Goal: Information Seeking & Learning: Learn about a topic

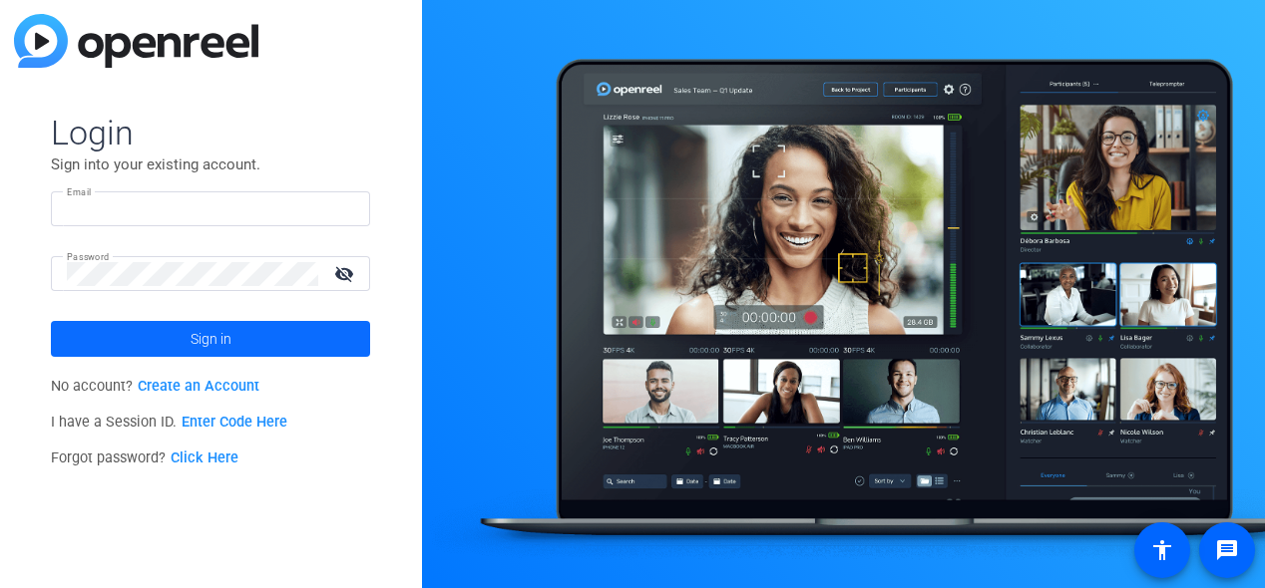
type input "[PERSON_NAME][EMAIL_ADDRESS][PERSON_NAME][DOMAIN_NAME]"
click at [267, 337] on span at bounding box center [210, 339] width 319 height 48
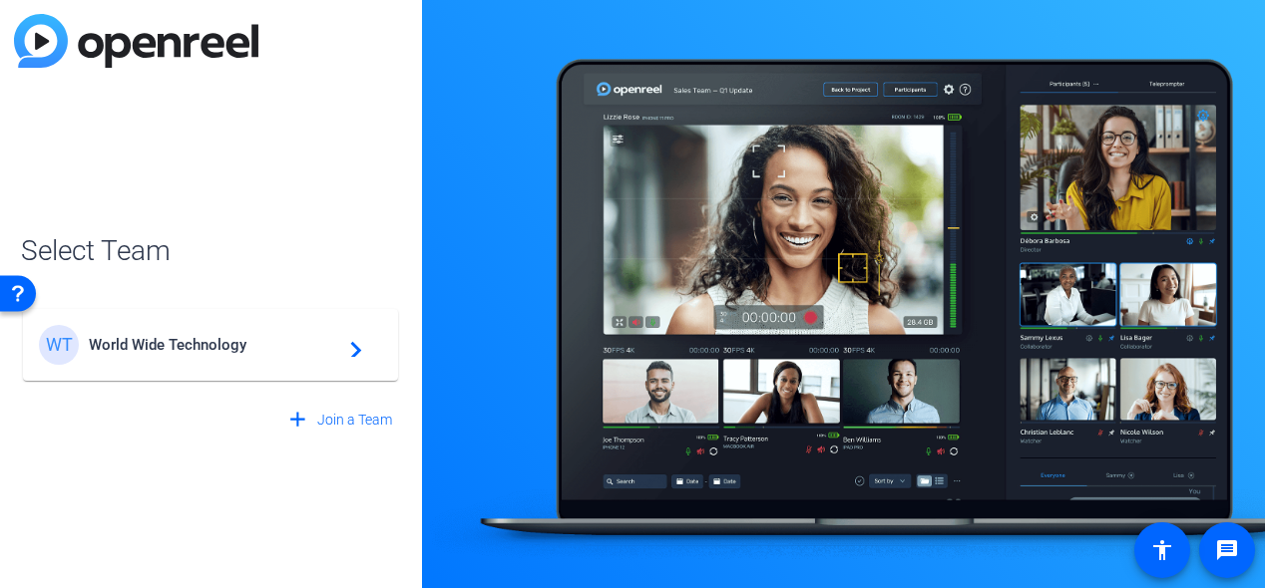
click at [267, 337] on span "World Wide Technology" at bounding box center [213, 345] width 249 height 18
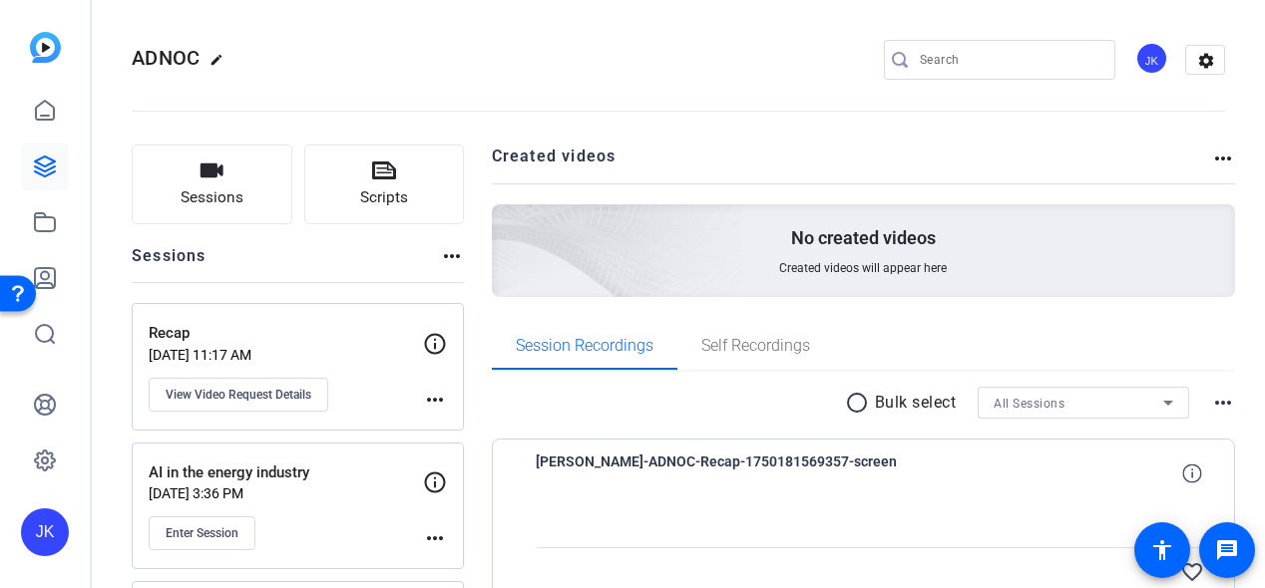
click at [1211, 156] on mat-icon "more_horiz" at bounding box center [1223, 159] width 24 height 24
click at [1210, 407] on div at bounding box center [632, 294] width 1265 height 588
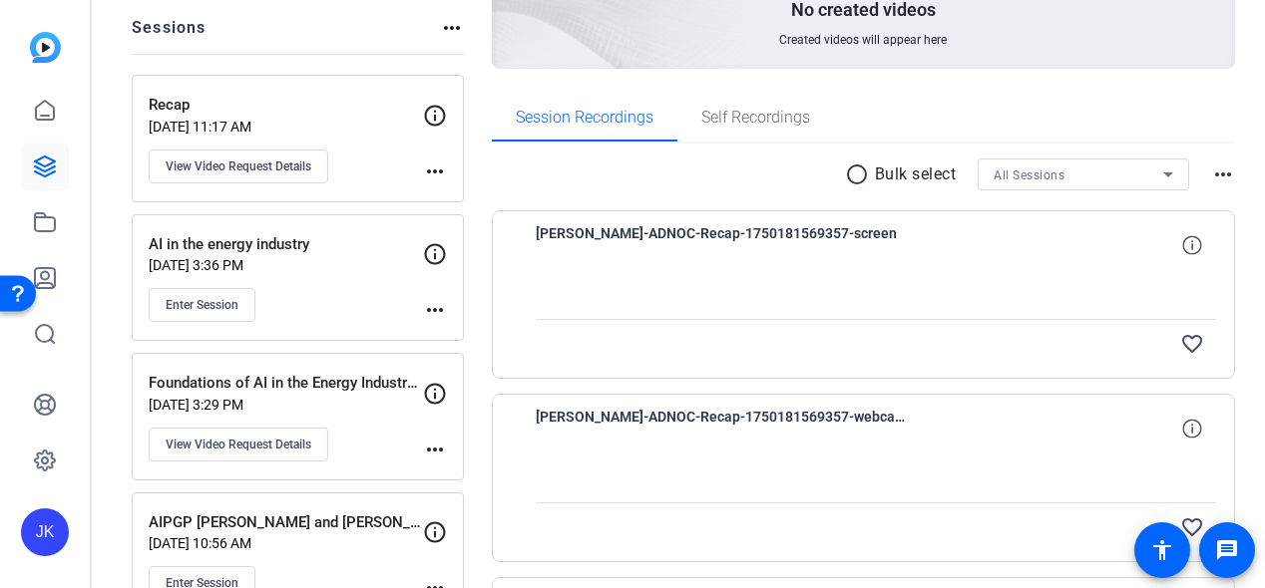
scroll to position [226, 0]
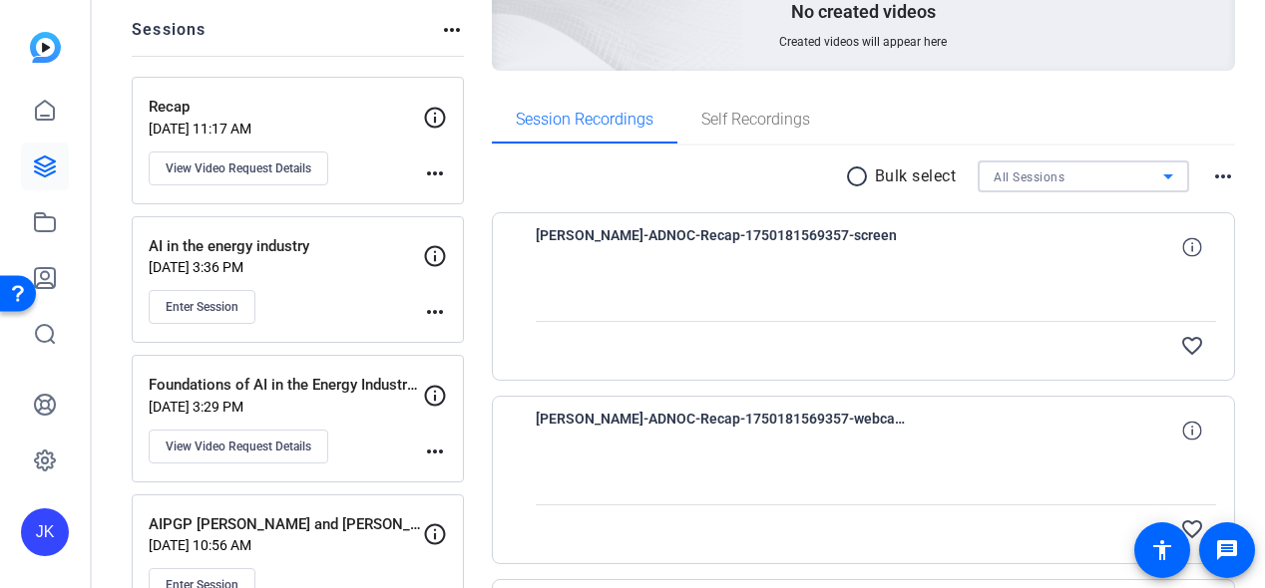
click at [1135, 179] on div "All Sessions" at bounding box center [1078, 177] width 170 height 25
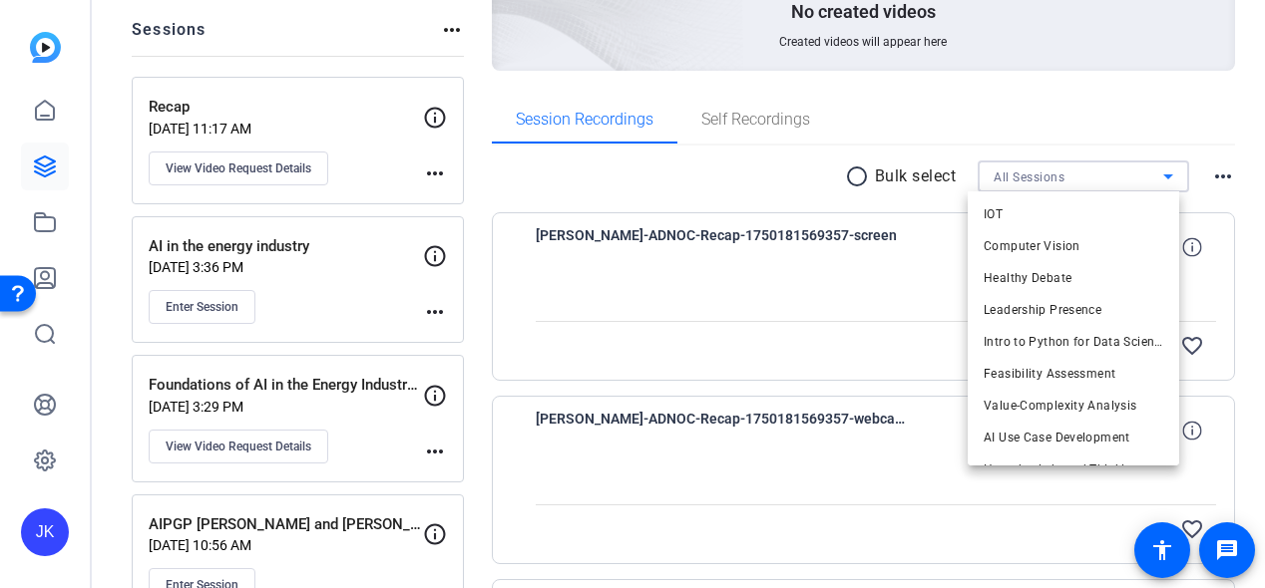
scroll to position [571, 0]
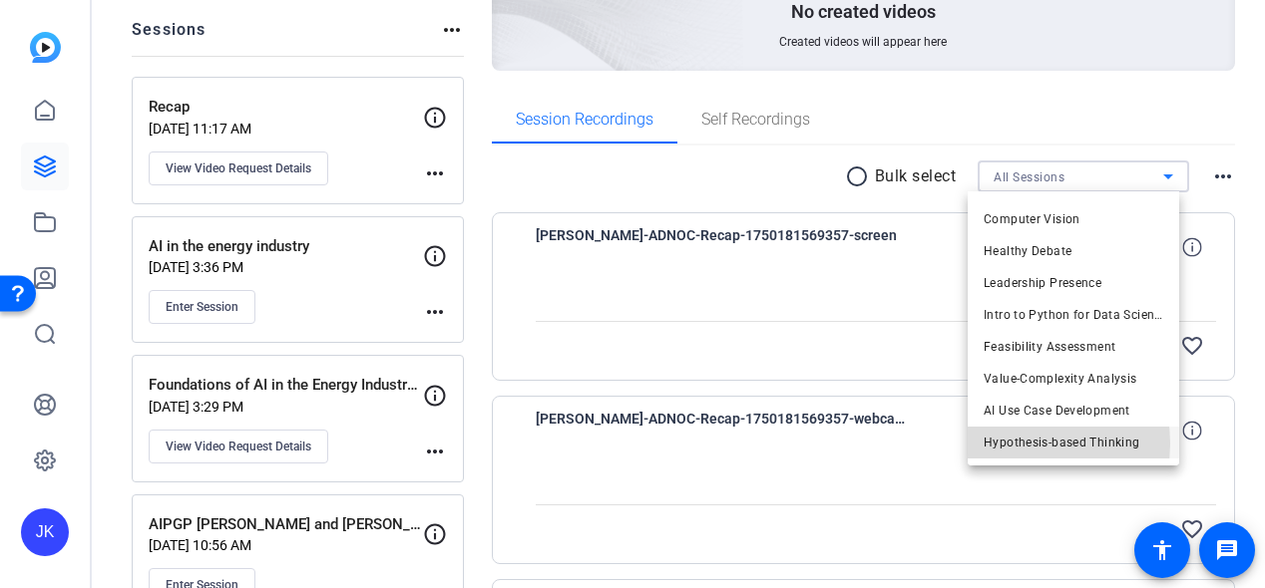
click at [1014, 443] on span "Hypothesis-based Thinking" at bounding box center [1061, 443] width 156 height 24
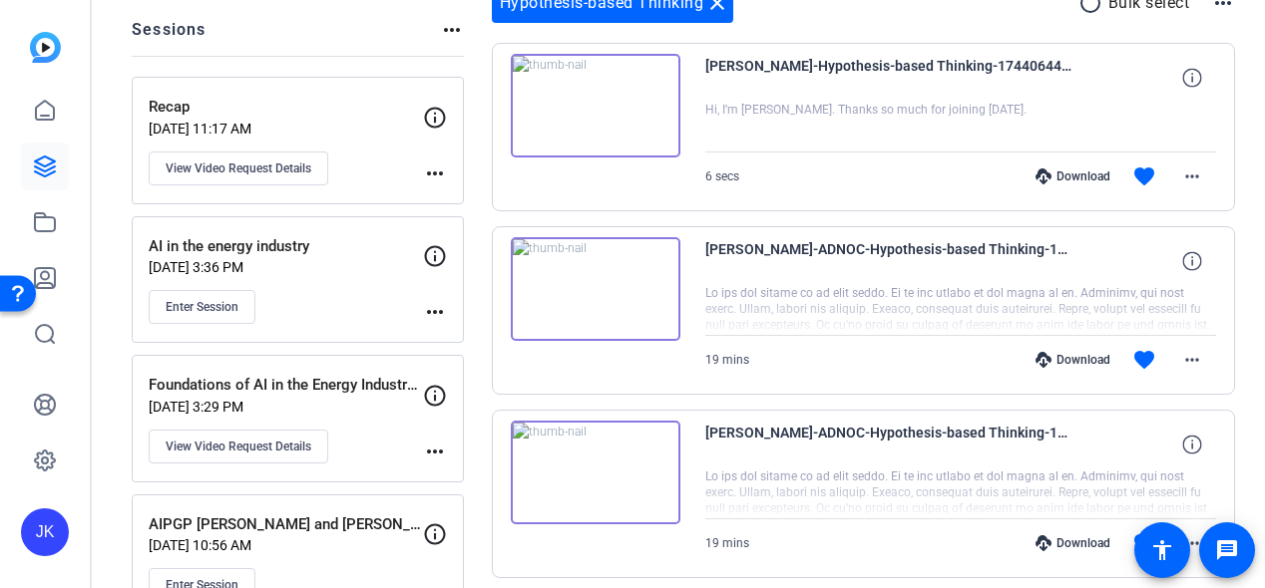
click at [612, 110] on img at bounding box center [596, 106] width 170 height 104
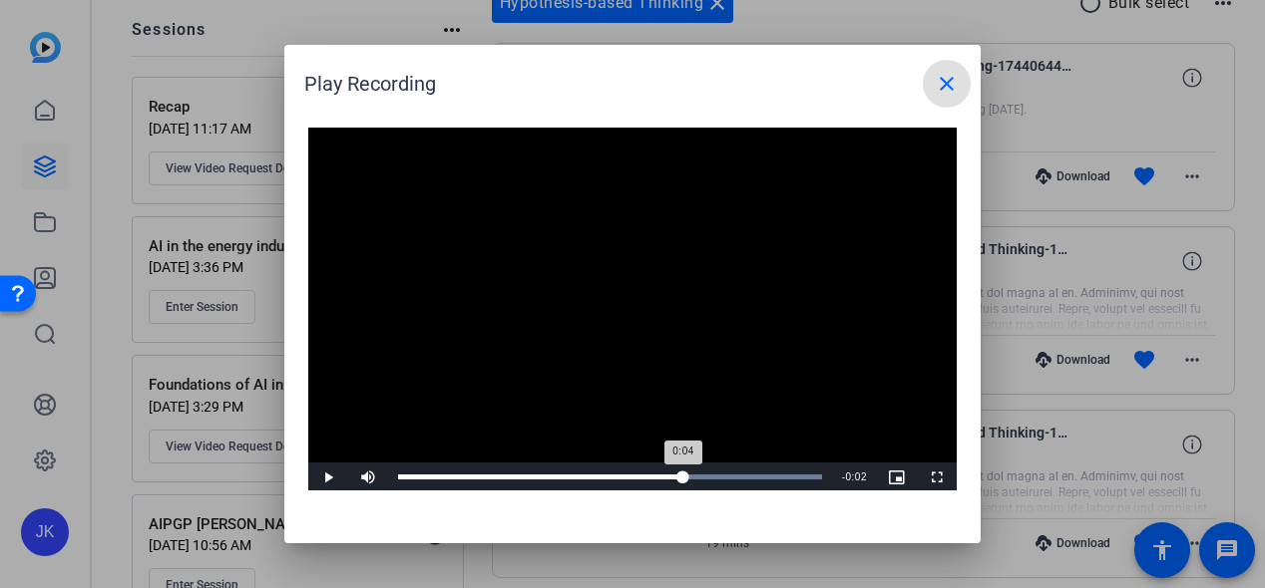
click at [683, 469] on div "Loaded : 100.00% 0:04 0:04" at bounding box center [610, 478] width 444 height 30
click at [648, 471] on div "Loaded : 100.00% 0:03 0:03" at bounding box center [610, 478] width 444 height 30
click at [341, 478] on span "Video Player" at bounding box center [328, 478] width 40 height 0
drag, startPoint x: 736, startPoint y: 479, endPoint x: 710, endPoint y: 481, distance: 26.0
click at [710, 480] on div "0:04" at bounding box center [567, 477] width 338 height 5
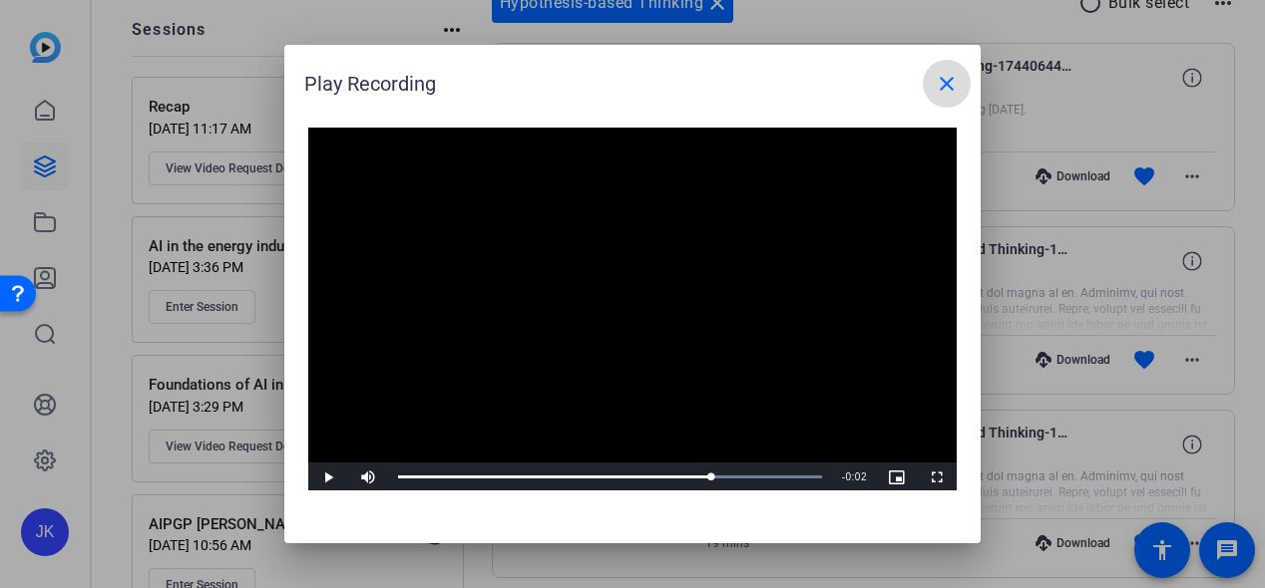
click at [955, 92] on mat-icon "close" at bounding box center [947, 84] width 24 height 24
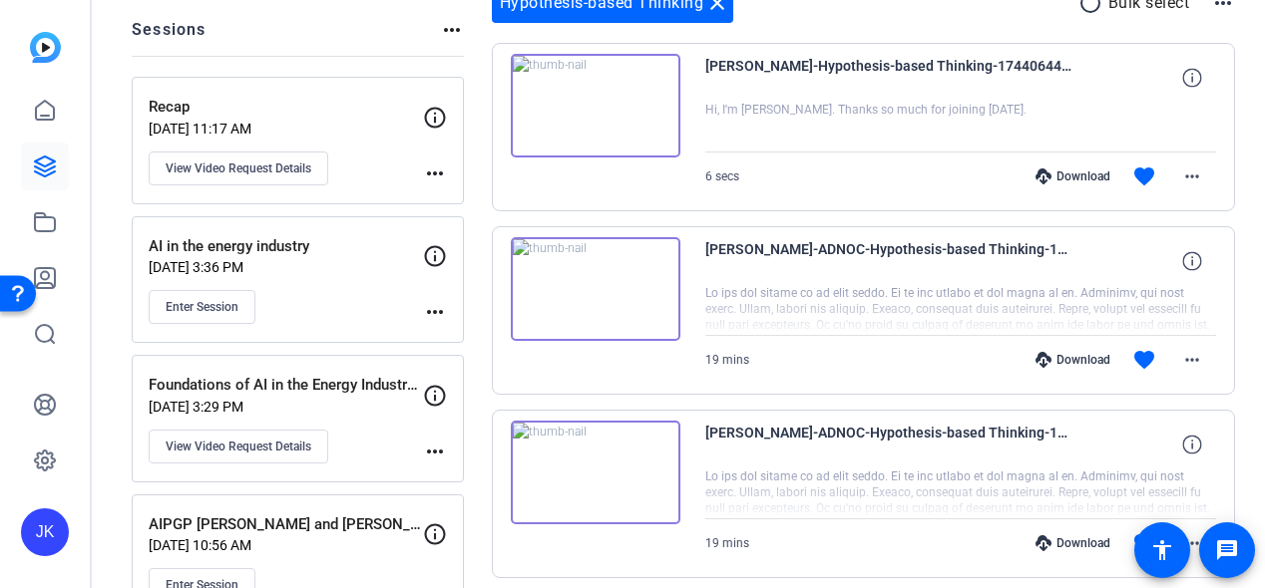
click at [590, 469] on img at bounding box center [596, 473] width 170 height 104
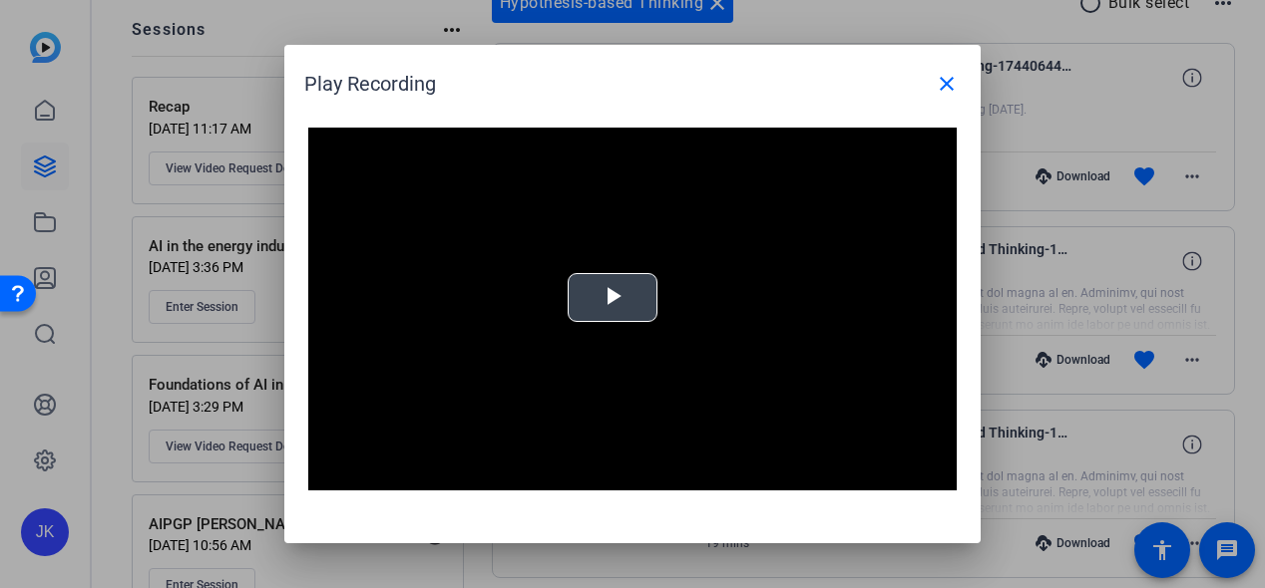
click at [612, 298] on span "Video Player" at bounding box center [612, 298] width 0 height 0
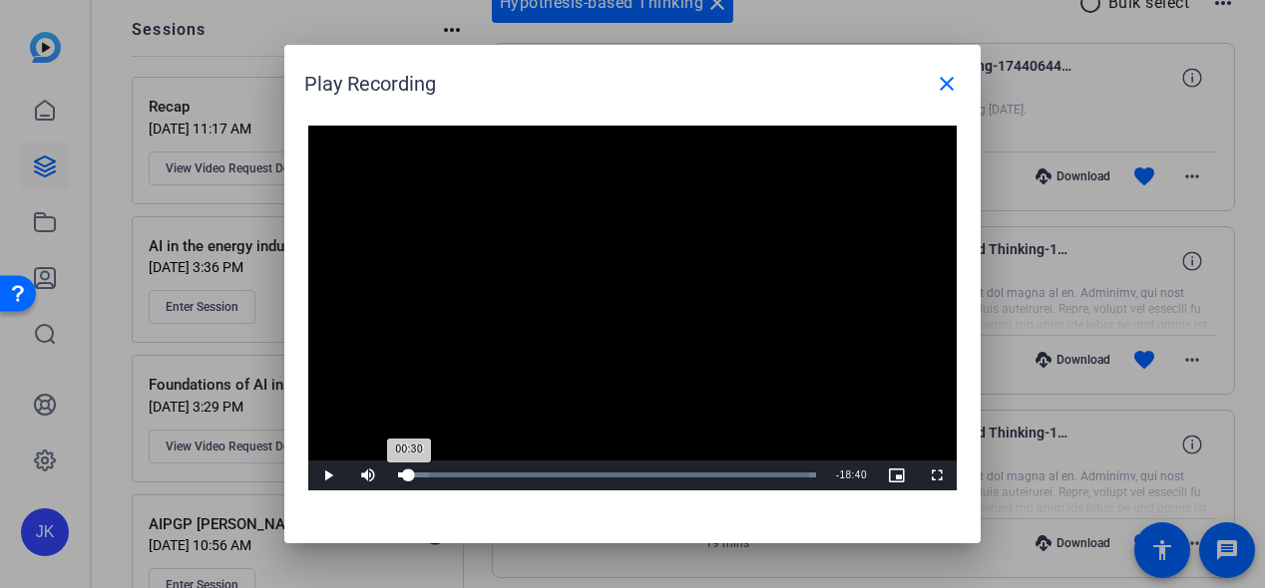
click at [409, 478] on div "Loaded : 100.00% 00:32 00:30" at bounding box center [607, 476] width 438 height 30
drag, startPoint x: 409, startPoint y: 478, endPoint x: 558, endPoint y: 465, distance: 149.2
click at [558, 465] on div "Loaded : 100.00% 06:32 04:12" at bounding box center [607, 476] width 438 height 30
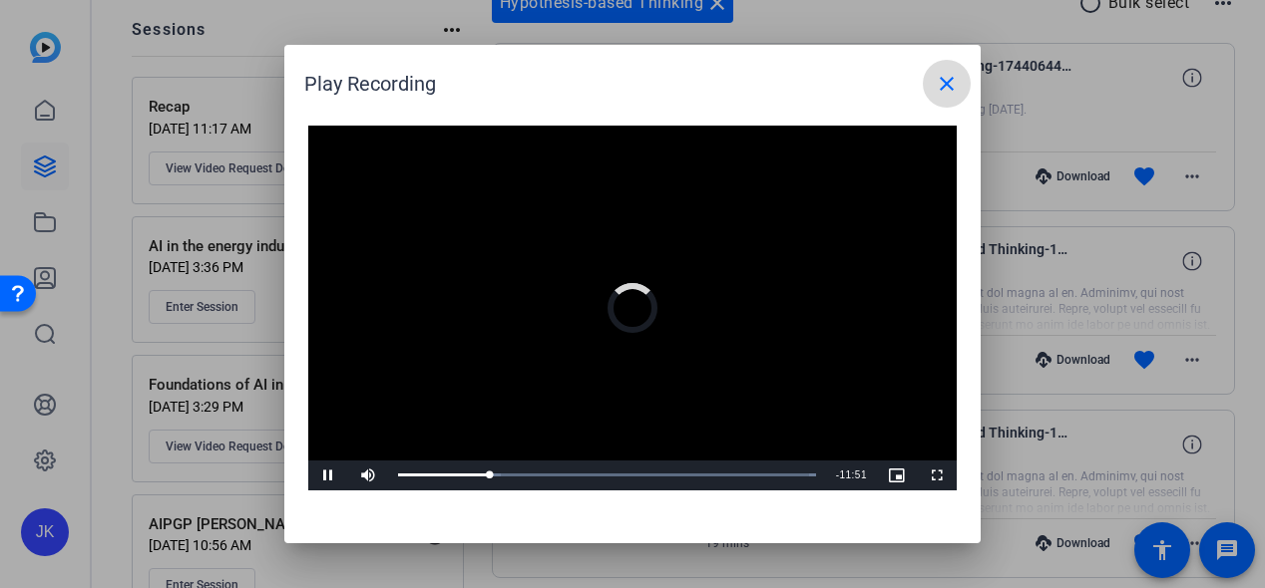
click at [950, 86] on mat-icon "close" at bounding box center [947, 84] width 24 height 24
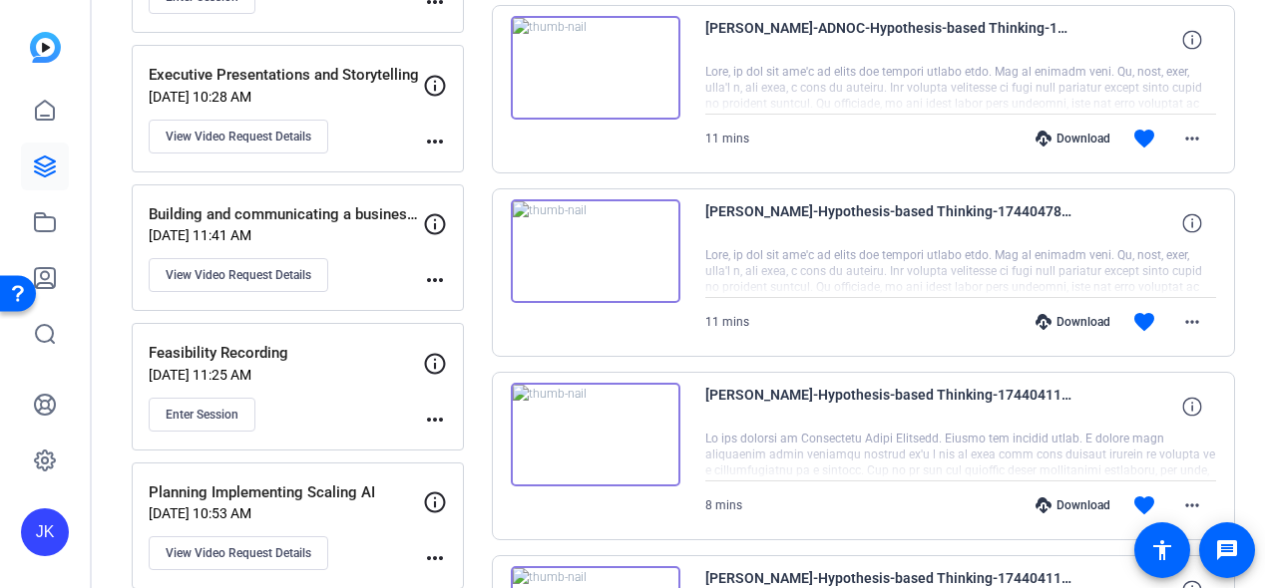
scroll to position [1110, 0]
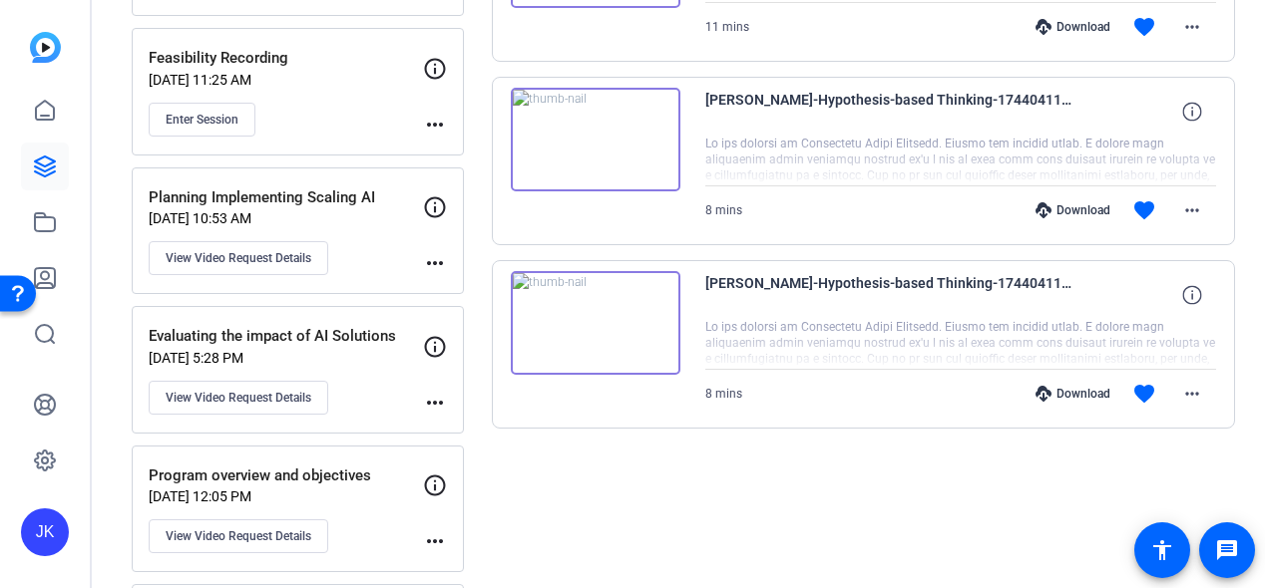
click at [594, 319] on img at bounding box center [596, 323] width 170 height 104
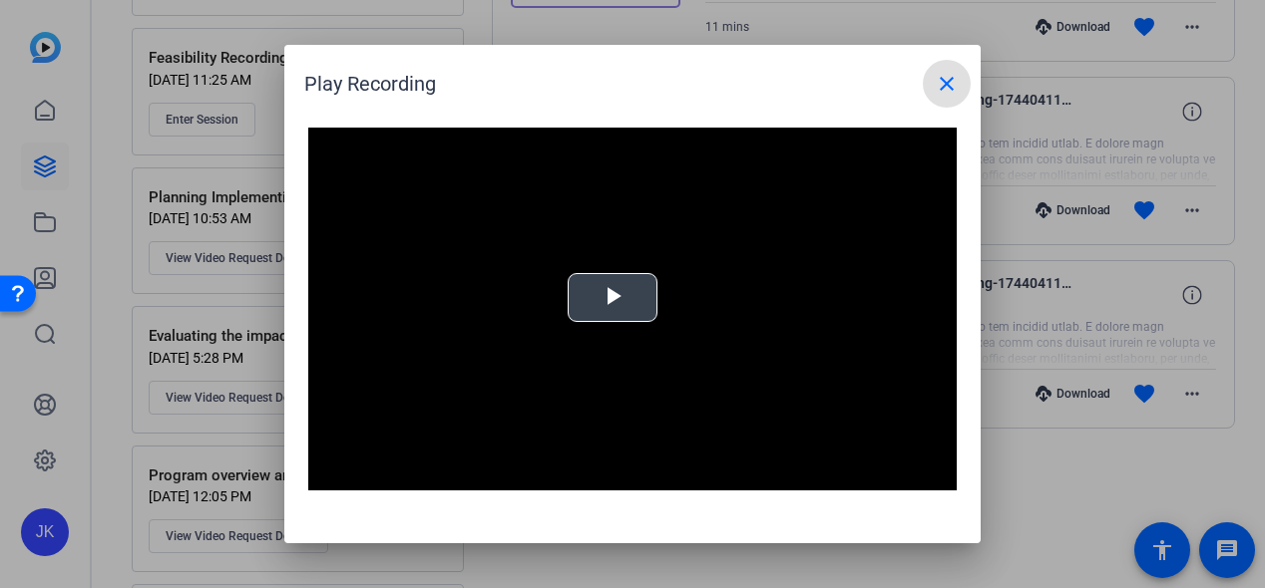
click at [612, 298] on span "Video Player" at bounding box center [612, 298] width 0 height 0
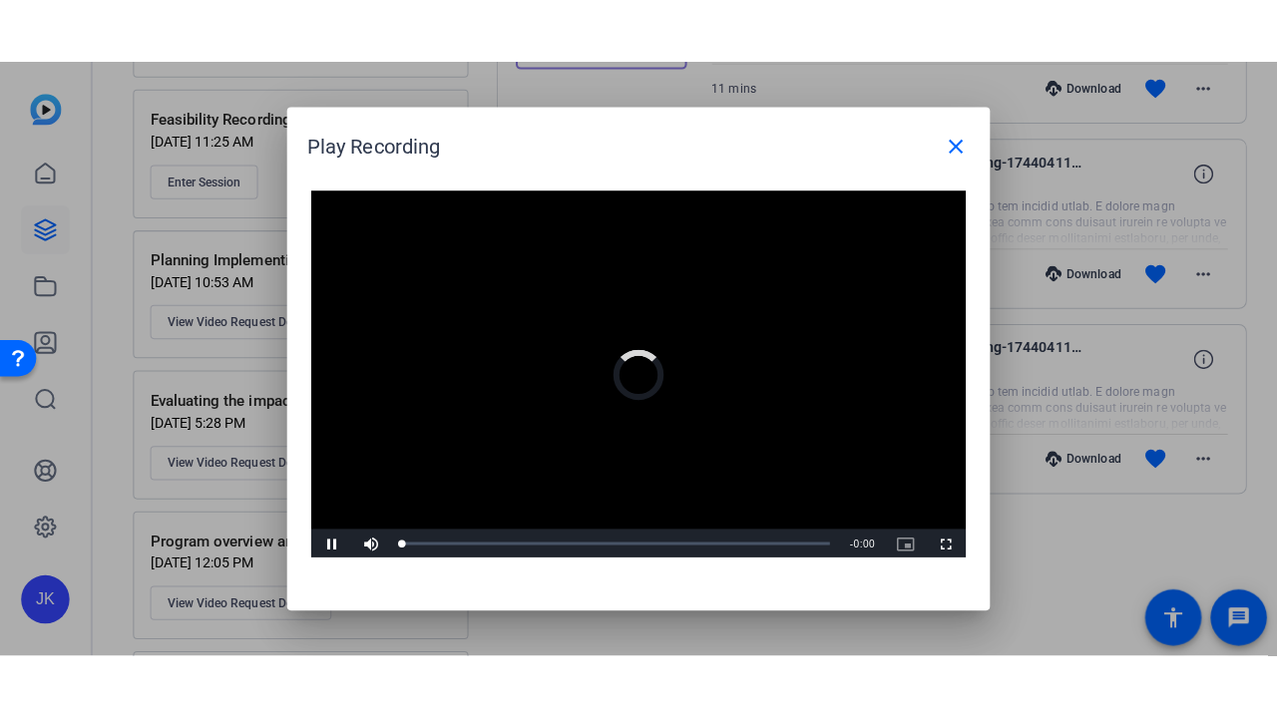
scroll to position [2, 0]
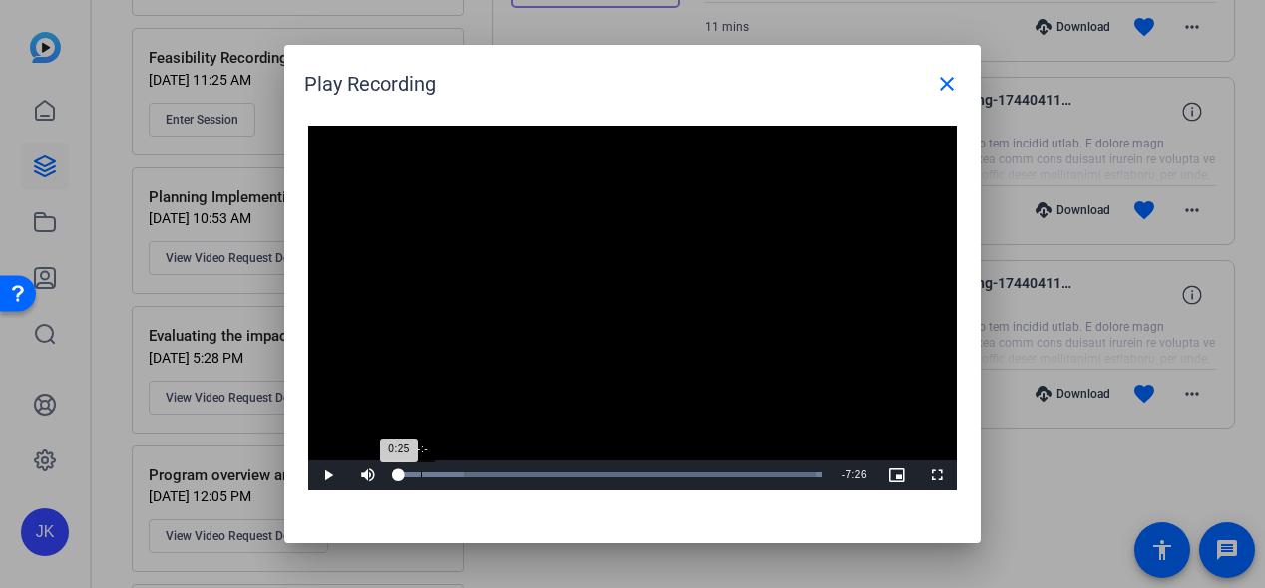
click at [421, 477] on div "-:-" at bounding box center [421, 475] width 1 height 5
click at [411, 477] on div "0:14" at bounding box center [404, 475] width 13 height 5
drag, startPoint x: 411, startPoint y: 477, endPoint x: 617, endPoint y: 465, distance: 206.8
click at [617, 465] on div "Loaded : 100.00% 4:04 4:04" at bounding box center [610, 476] width 444 height 30
drag, startPoint x: 620, startPoint y: 475, endPoint x: 557, endPoint y: 474, distance: 63.8
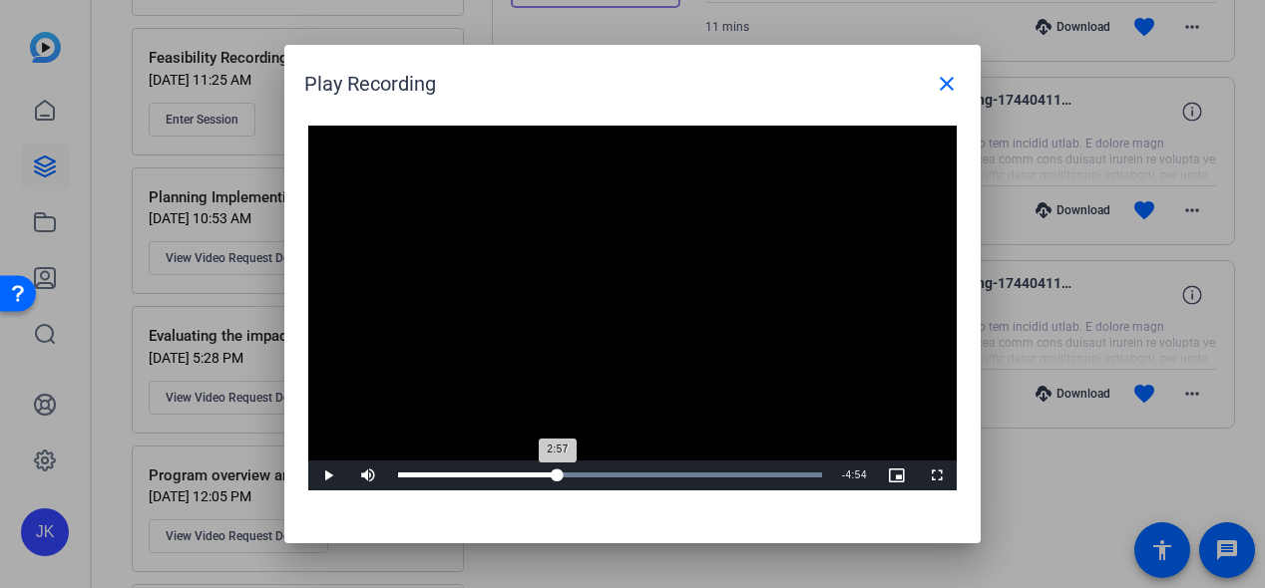
click at [557, 474] on div "2:57" at bounding box center [478, 475] width 160 height 5
click at [325, 476] on span "Video Player" at bounding box center [328, 476] width 40 height 0
click at [556, 478] on div "2:56" at bounding box center [478, 475] width 160 height 5
click at [327, 476] on span "Video Player" at bounding box center [328, 476] width 40 height 0
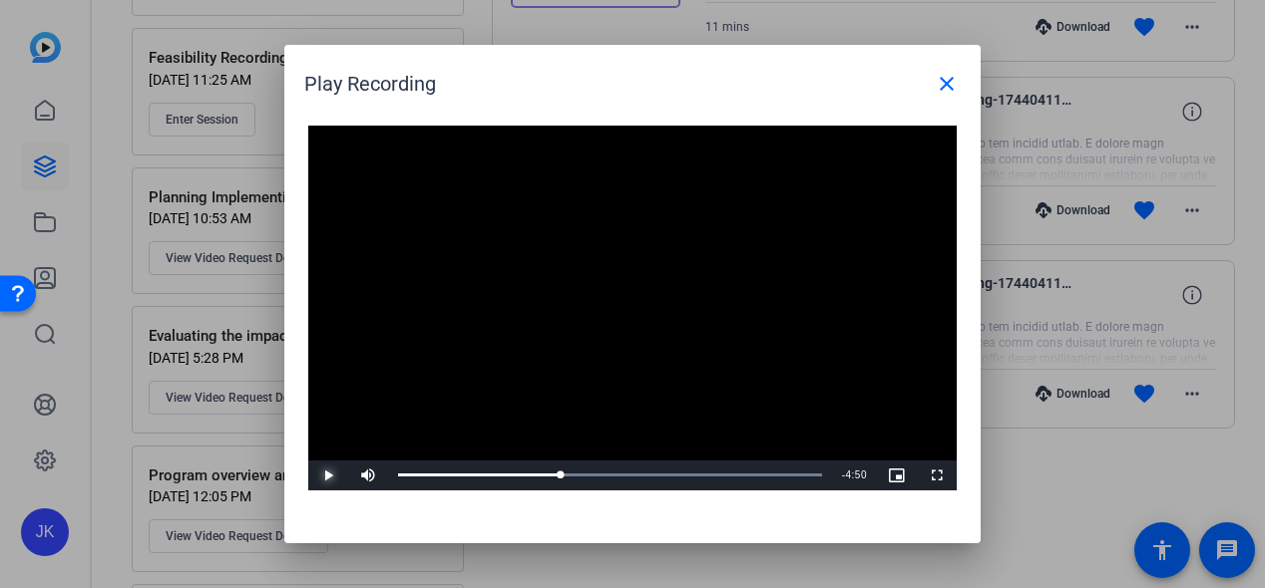
click at [327, 476] on span "Video Player" at bounding box center [328, 476] width 40 height 0
click at [562, 477] on div "3:02" at bounding box center [480, 475] width 164 height 5
click at [316, 476] on span "Video Player" at bounding box center [328, 476] width 40 height 0
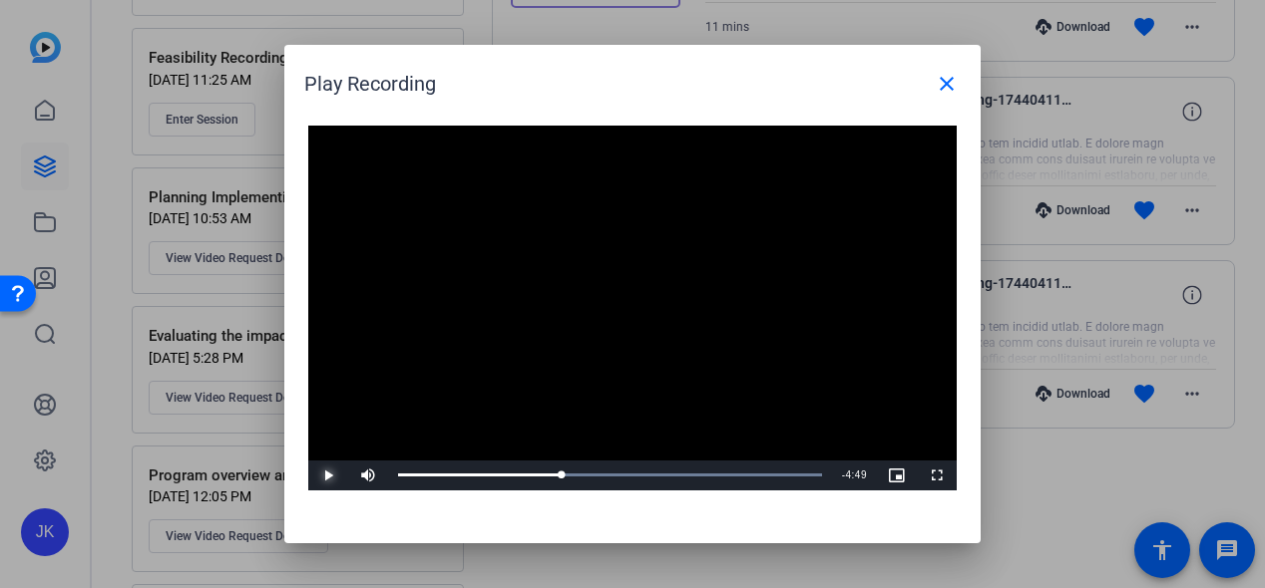
click at [316, 476] on span "Video Player" at bounding box center [328, 476] width 40 height 0
click at [950, 476] on span "Video Player" at bounding box center [937, 476] width 40 height 0
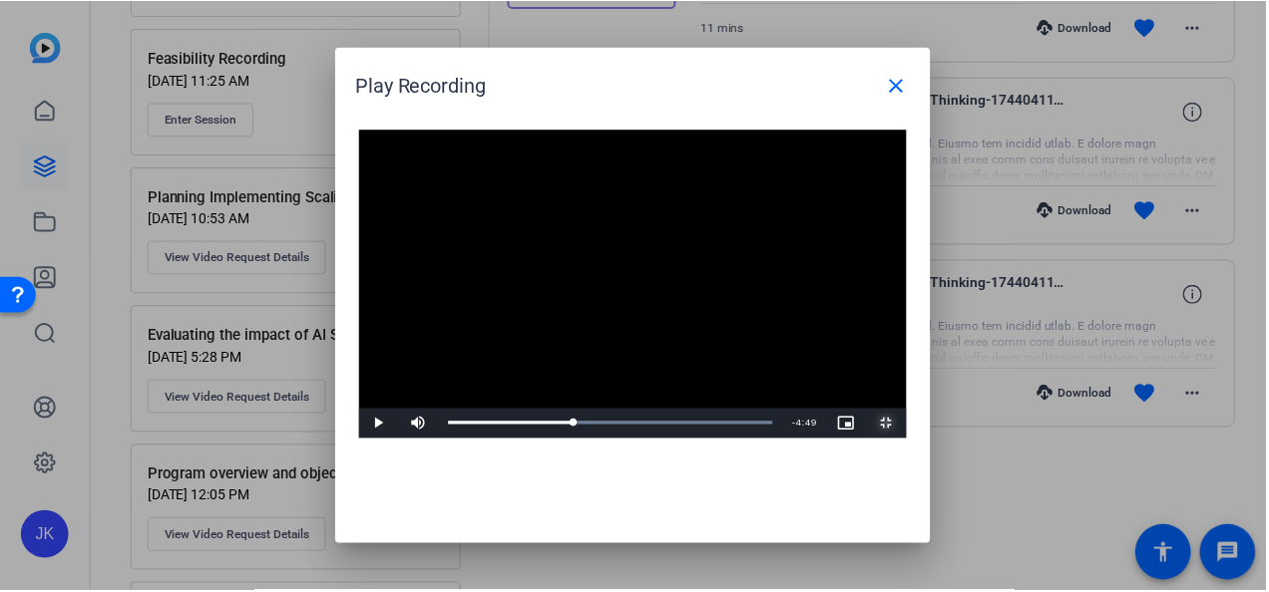
scroll to position [0, 0]
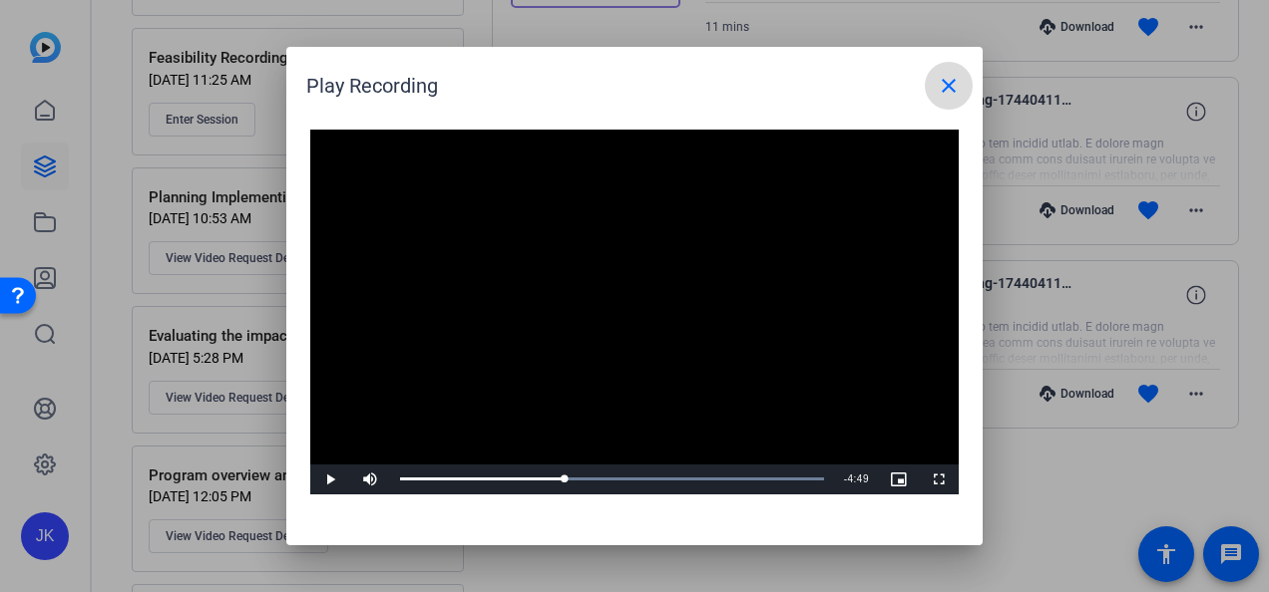
click at [947, 89] on mat-icon "close" at bounding box center [949, 86] width 24 height 24
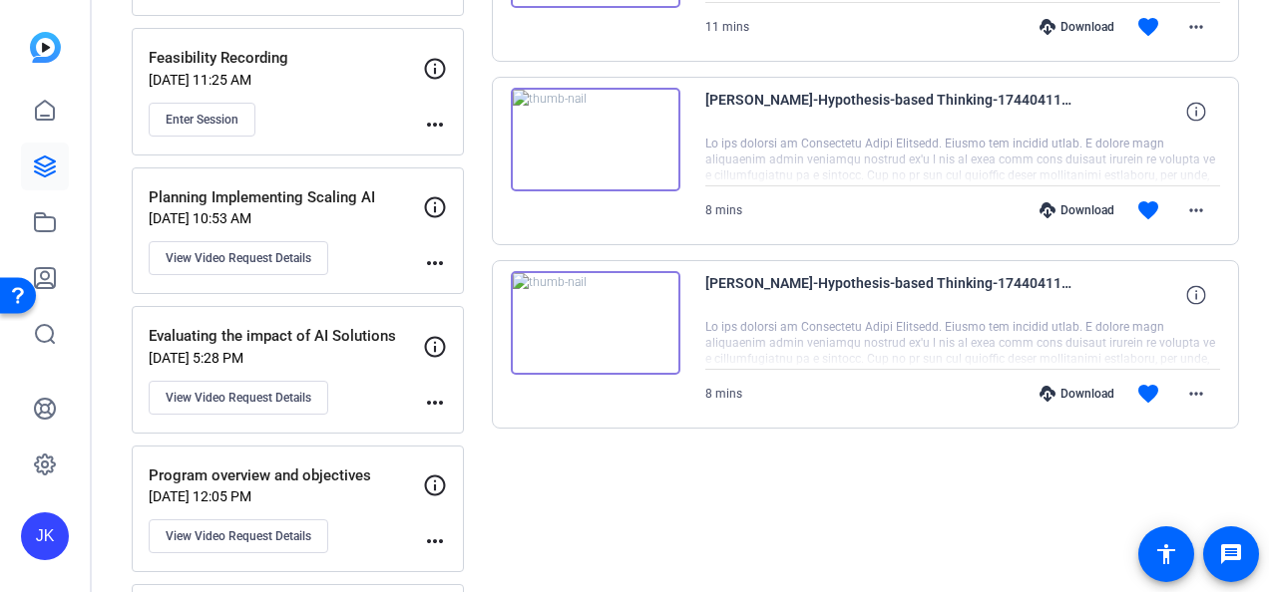
click at [1069, 389] on div "Download" at bounding box center [1076, 394] width 95 height 16
click at [594, 313] on img at bounding box center [596, 323] width 170 height 104
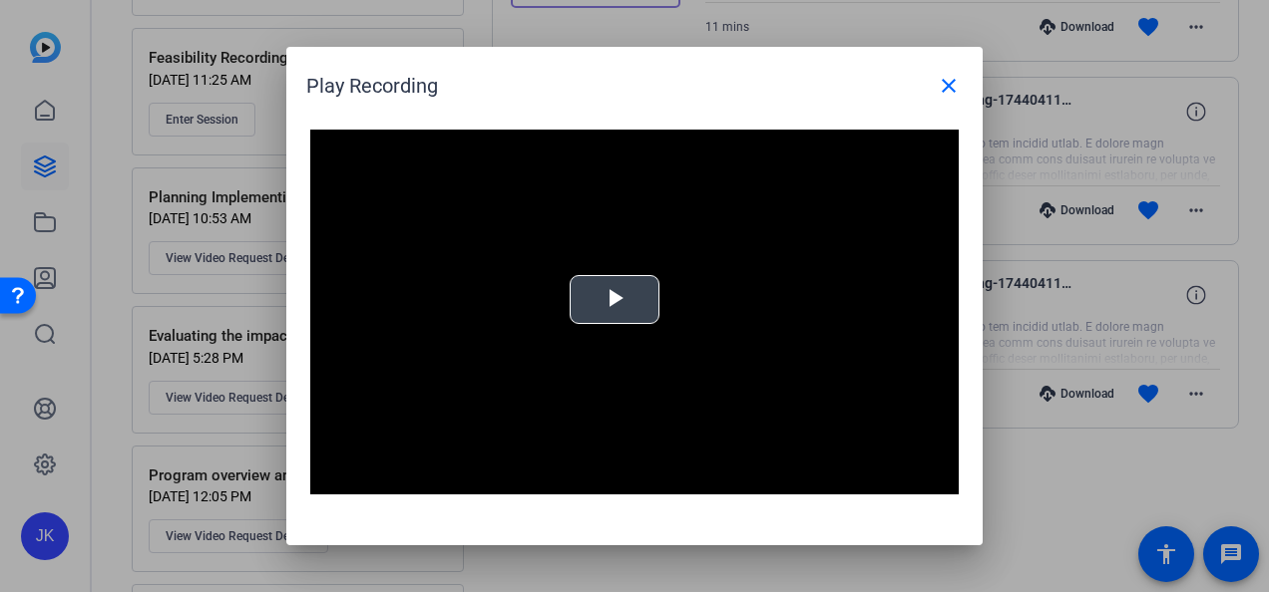
click at [614, 300] on span "Video Player" at bounding box center [614, 300] width 0 height 0
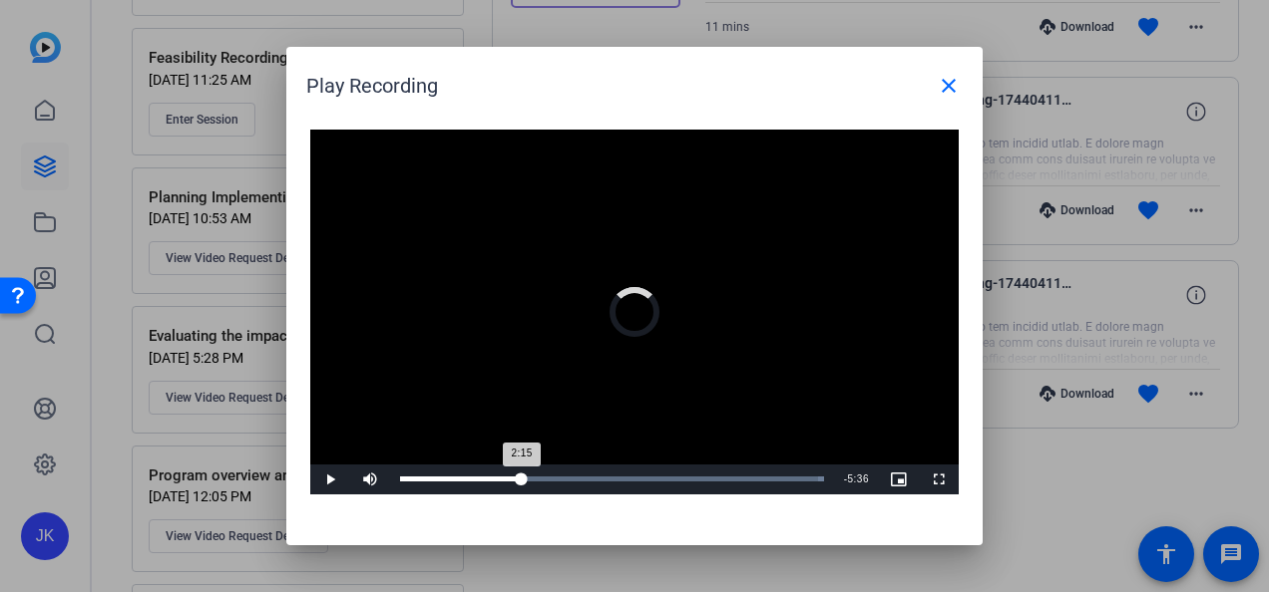
click at [522, 482] on div "Loaded : 100.00% -:- 2:15" at bounding box center [612, 480] width 444 height 30
drag, startPoint x: 522, startPoint y: 482, endPoint x: 559, endPoint y: 485, distance: 37.0
click at [559, 482] on div "2:57" at bounding box center [480, 479] width 160 height 5
click at [328, 480] on span "Video Player" at bounding box center [330, 480] width 40 height 0
click at [1075, 475] on div at bounding box center [634, 296] width 1269 height 592
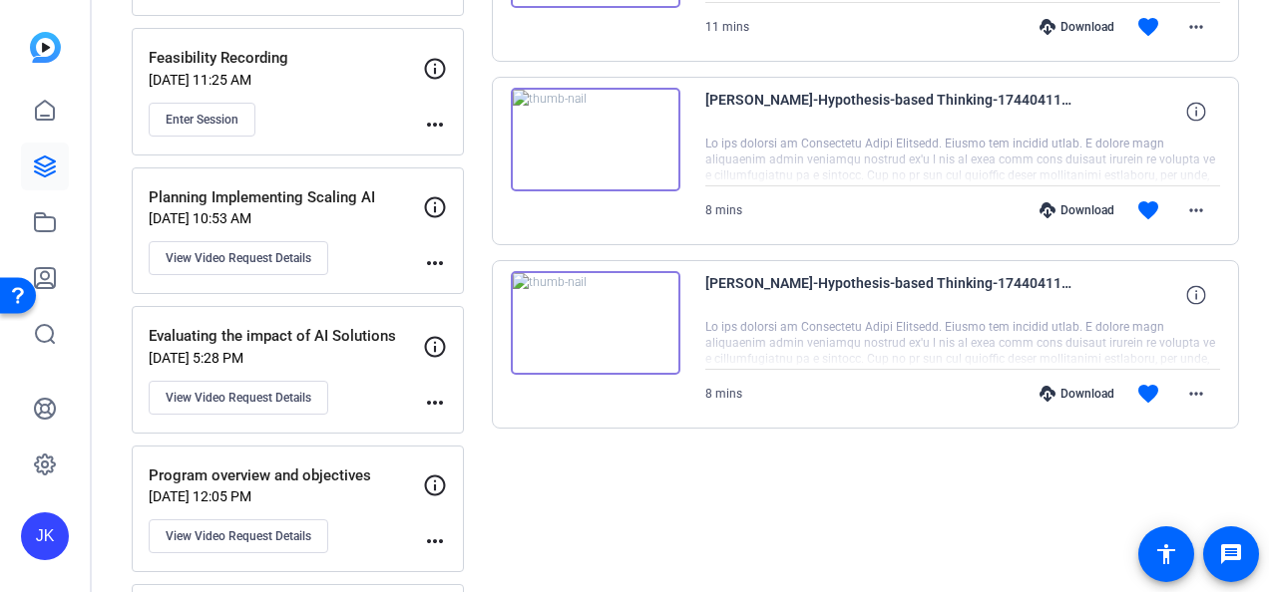
click at [565, 331] on img at bounding box center [596, 323] width 170 height 104
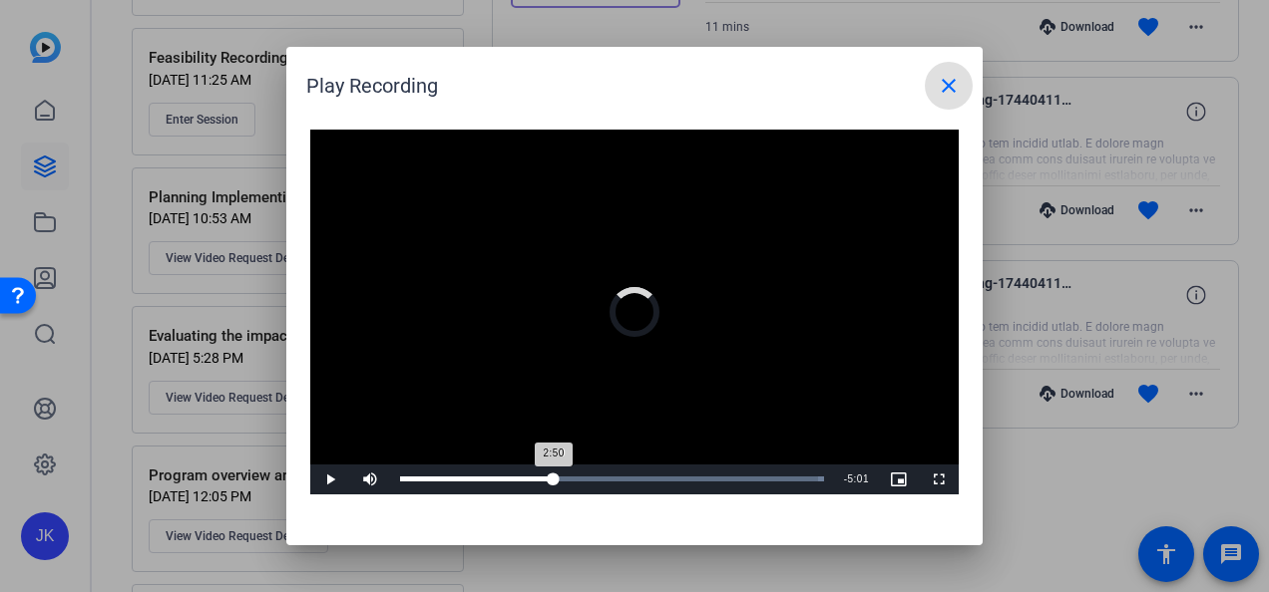
click at [553, 481] on div "Loaded : 100.00% 2:50 2:50" at bounding box center [612, 479] width 424 height 5
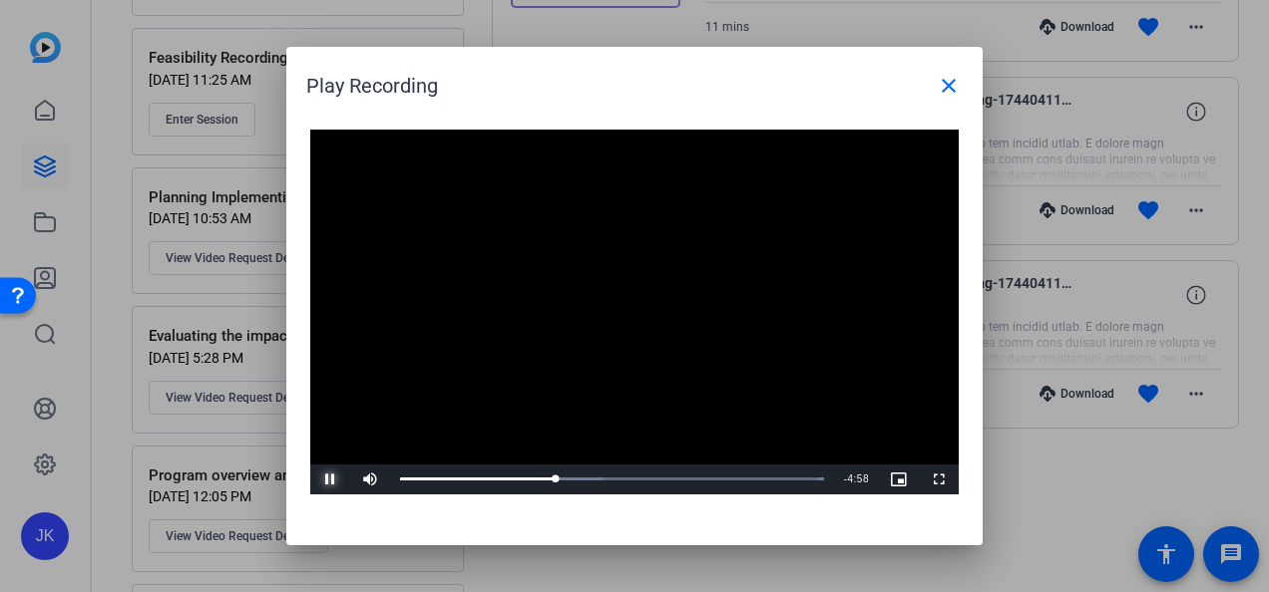
click at [331, 480] on span "Video Player" at bounding box center [330, 480] width 40 height 0
click at [1243, 66] on div at bounding box center [634, 296] width 1269 height 592
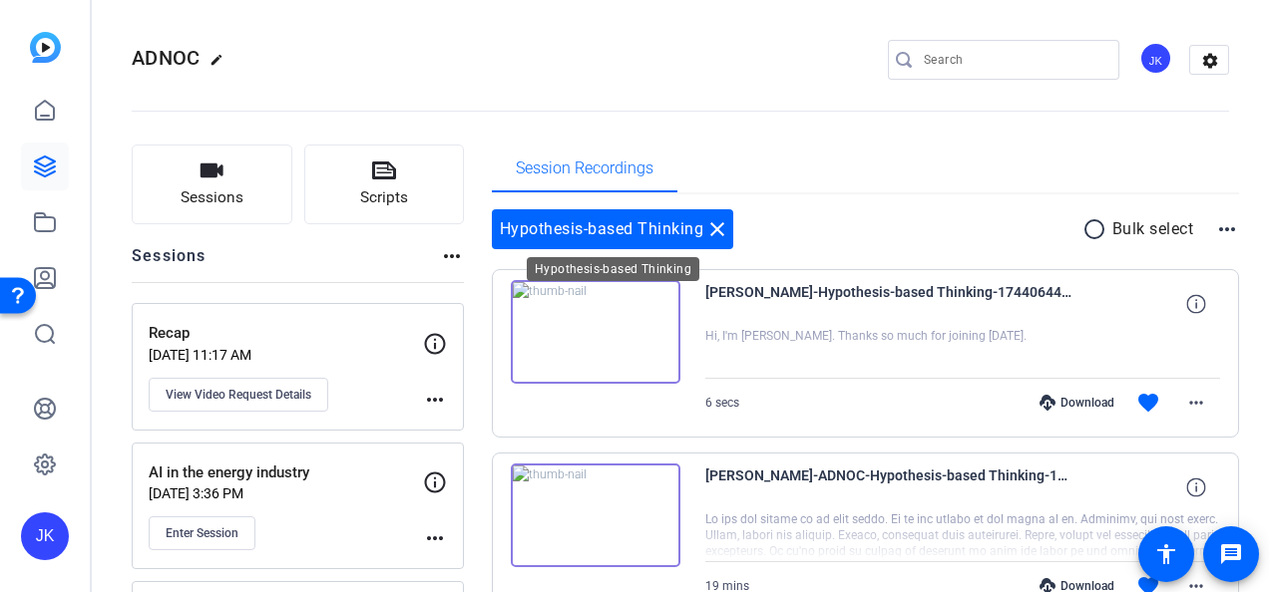
click at [716, 232] on mat-icon "close" at bounding box center [717, 229] width 24 height 24
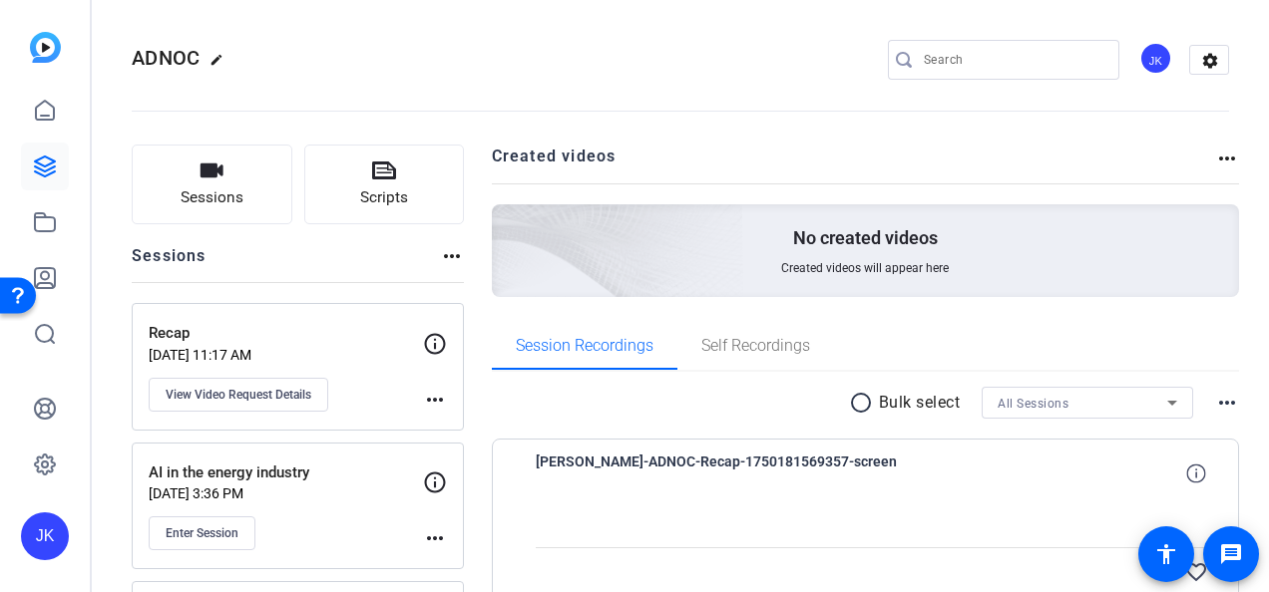
click at [1215, 162] on mat-icon "more_horiz" at bounding box center [1227, 159] width 24 height 24
click at [1139, 403] on div at bounding box center [634, 296] width 1269 height 592
click at [1139, 403] on div "All Sessions" at bounding box center [1082, 403] width 170 height 25
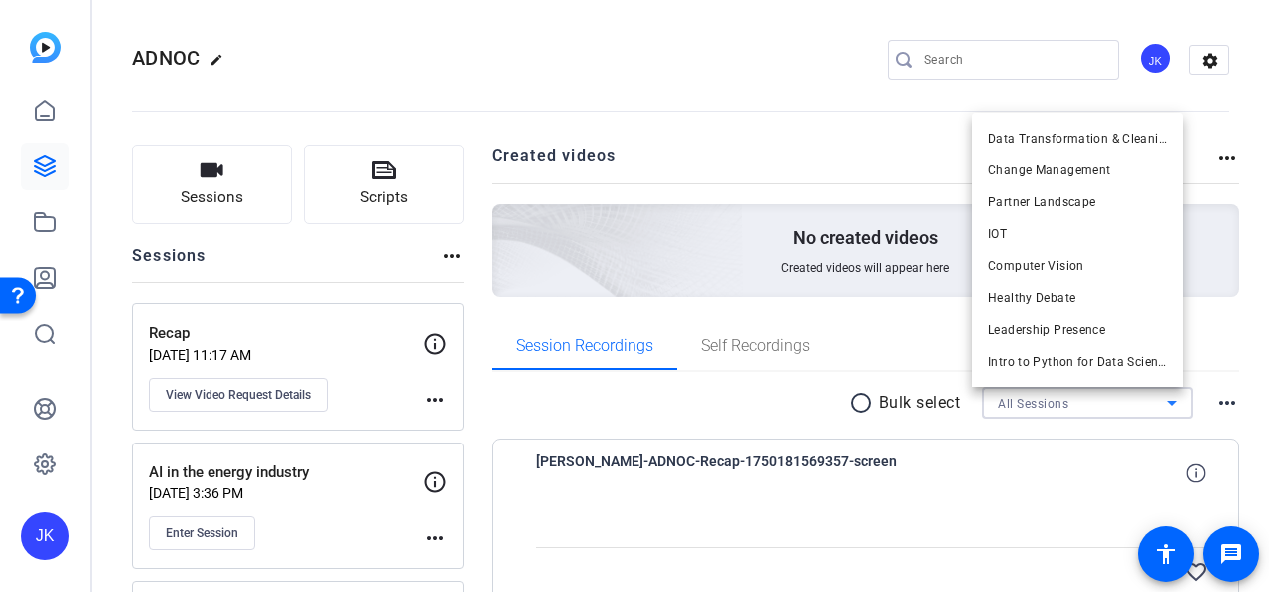
scroll to position [451, 0]
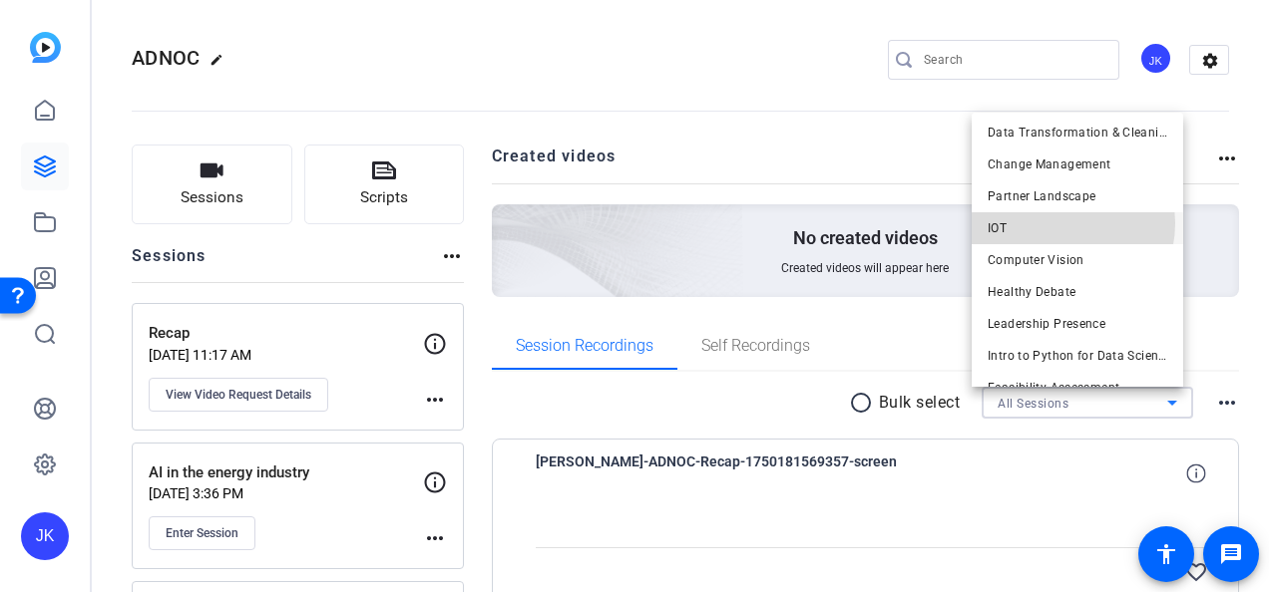
click at [1059, 223] on mat-option "IOT" at bounding box center [1076, 228] width 211 height 32
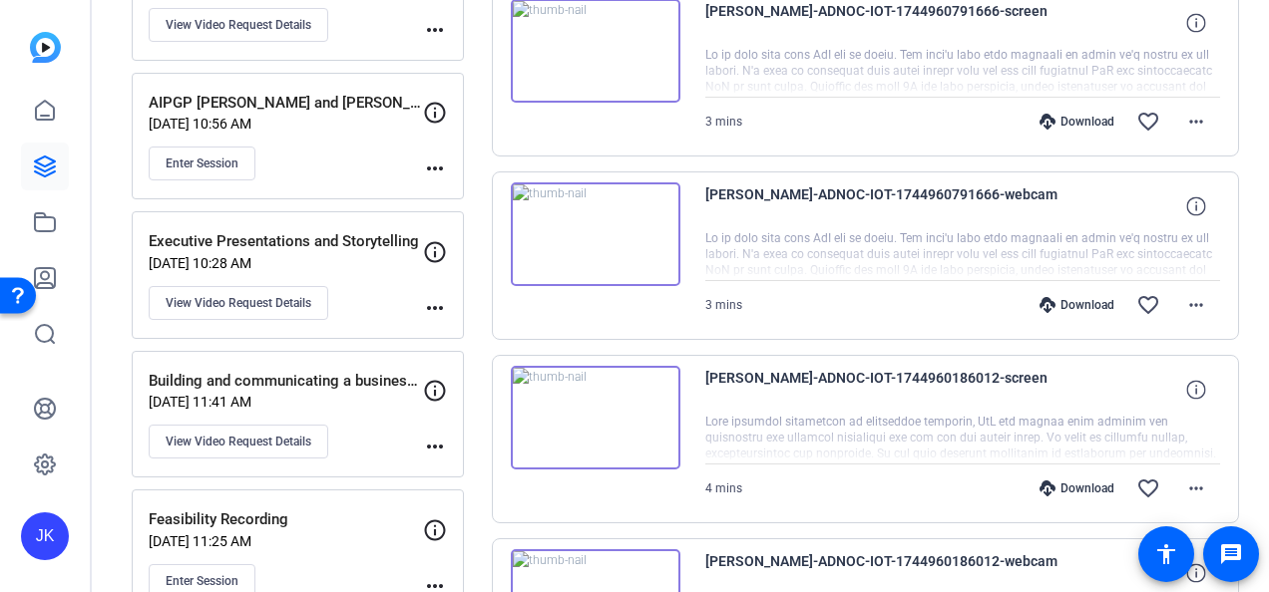
scroll to position [696, 0]
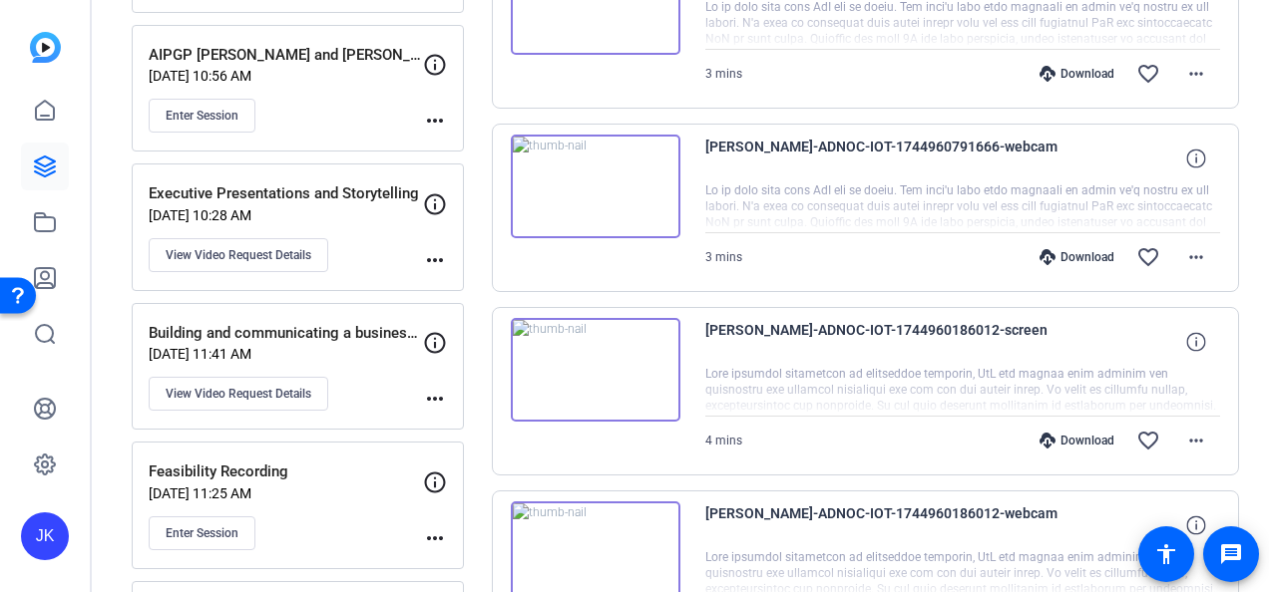
click at [590, 178] on img at bounding box center [596, 187] width 170 height 104
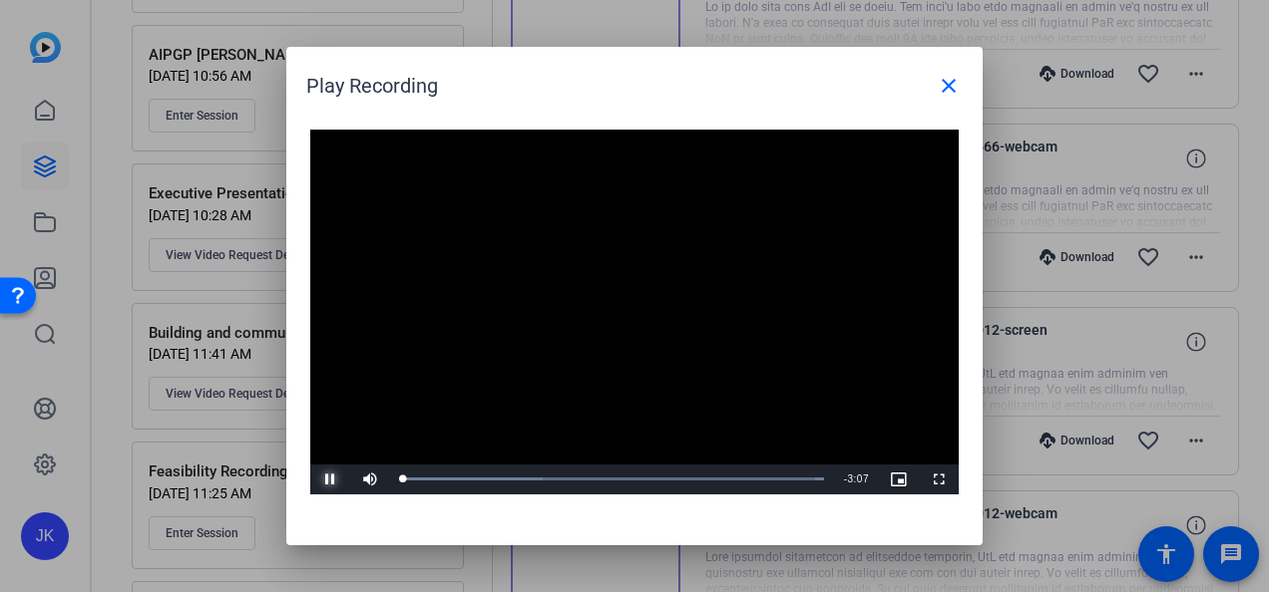
click at [320, 480] on span "Video Player" at bounding box center [330, 480] width 40 height 0
click at [321, 480] on span "Video Player" at bounding box center [330, 480] width 40 height 0
drag, startPoint x: 417, startPoint y: 479, endPoint x: 755, endPoint y: 486, distance: 338.2
click at [755, 486] on div "Loaded : 100.00% 2:28 0:58" at bounding box center [612, 480] width 444 height 30
click at [949, 78] on mat-icon "close" at bounding box center [949, 86] width 24 height 24
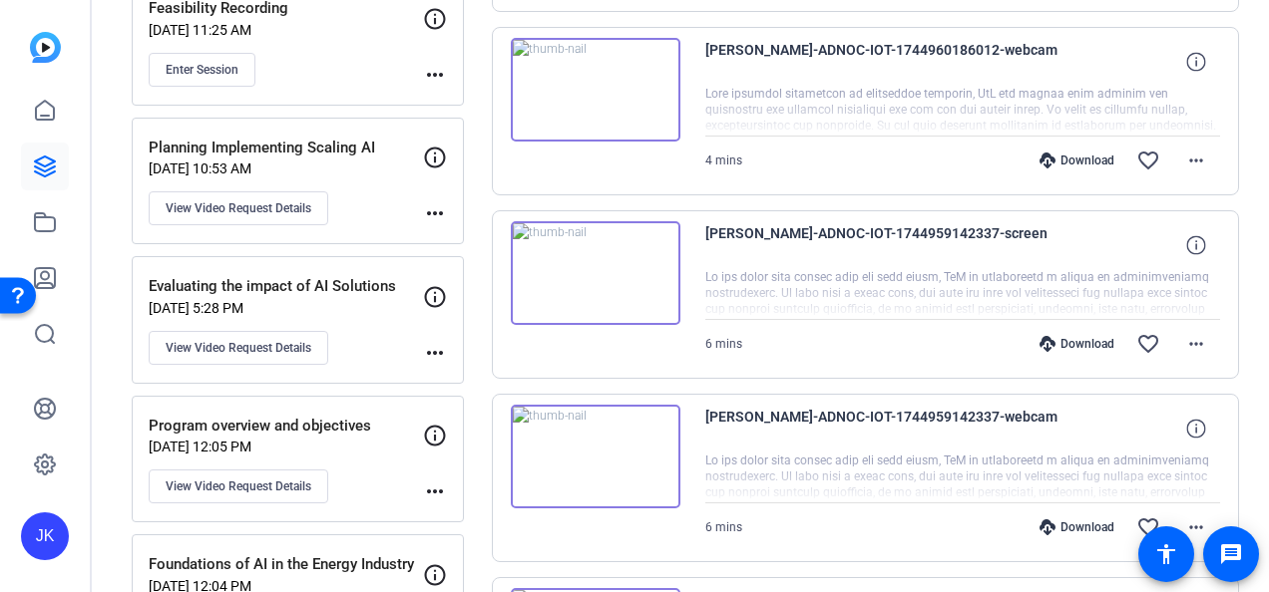
scroll to position [1643, 0]
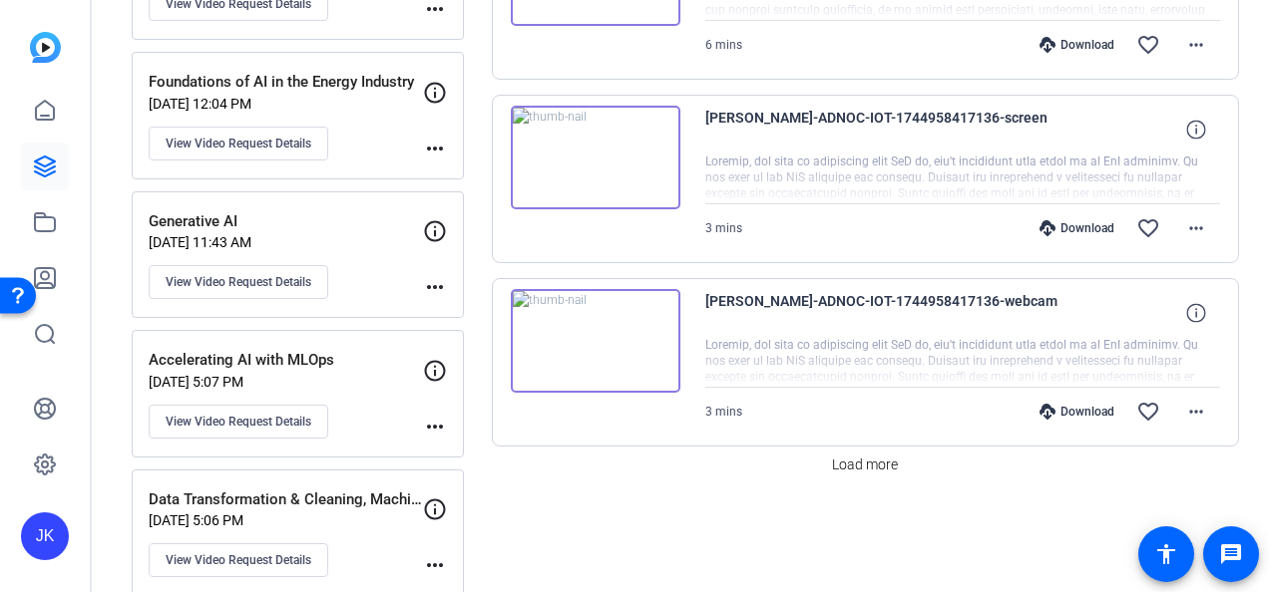
click at [576, 333] on img at bounding box center [596, 341] width 170 height 104
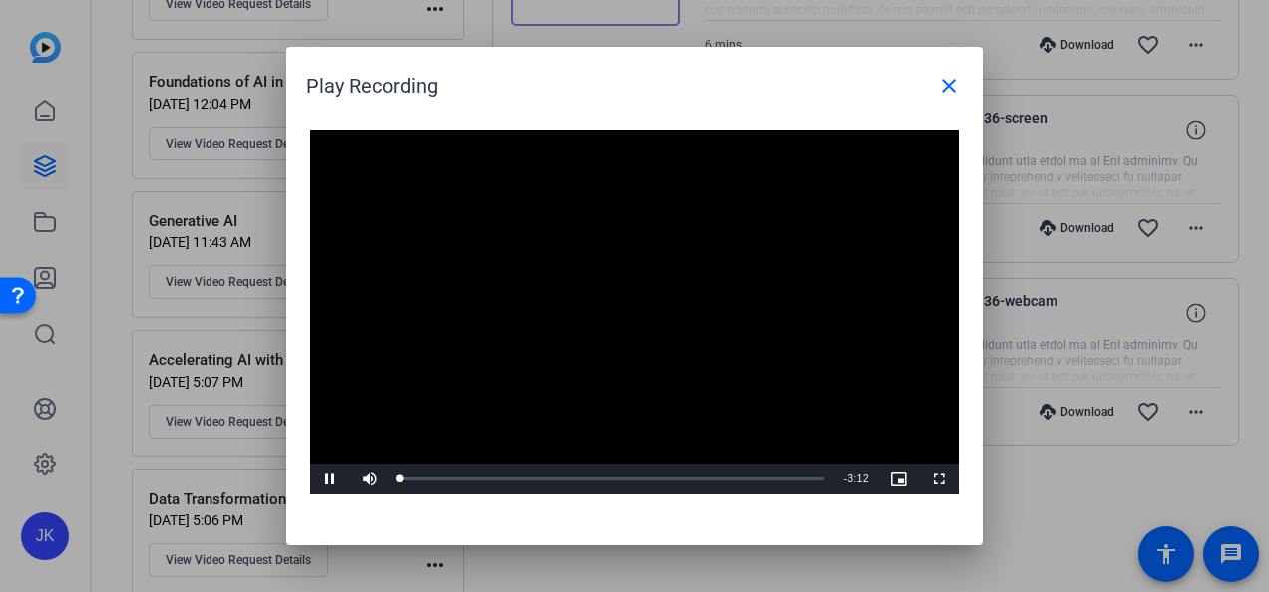
click at [596, 315] on div "Video Player is loading. Play Video Pause Mute Current Time 0:00 / Duration 3:1…" at bounding box center [634, 312] width 648 height 365
click at [325, 480] on span "Video Player" at bounding box center [330, 480] width 40 height 0
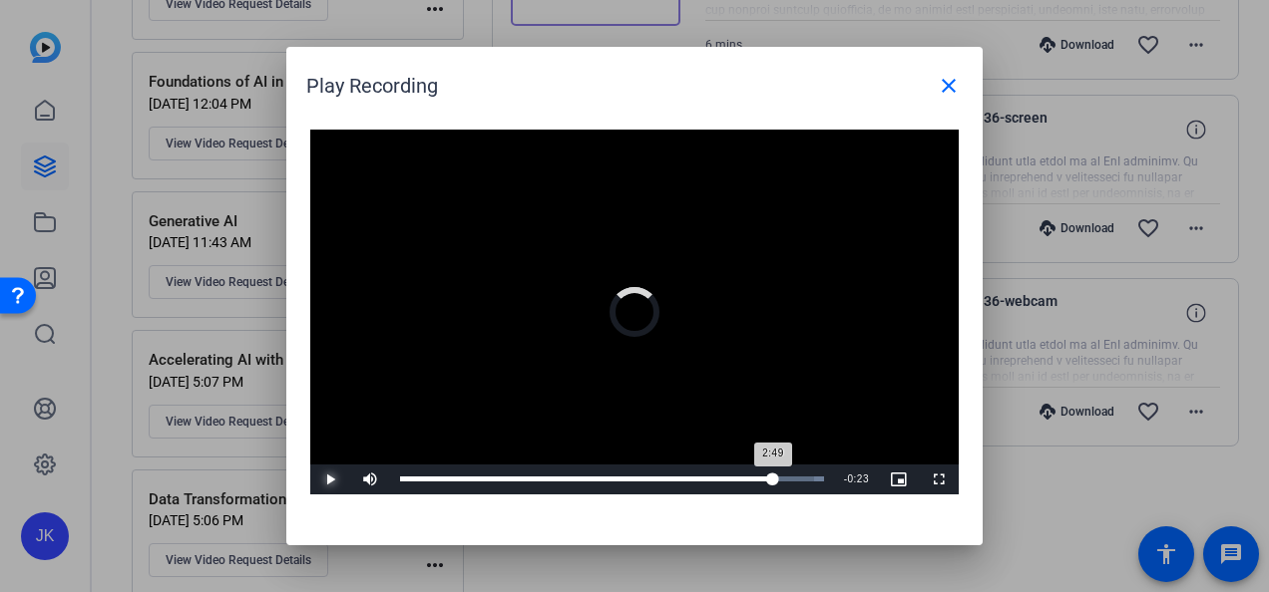
click at [773, 483] on div "Loaded : 100.00% 2:49 2:49" at bounding box center [612, 480] width 444 height 30
click at [789, 483] on div "Loaded : 100.00% 2:56 2:50" at bounding box center [612, 480] width 444 height 30
click at [812, 479] on div "Loaded : 100.00% 3:06 2:57" at bounding box center [612, 479] width 424 height 5
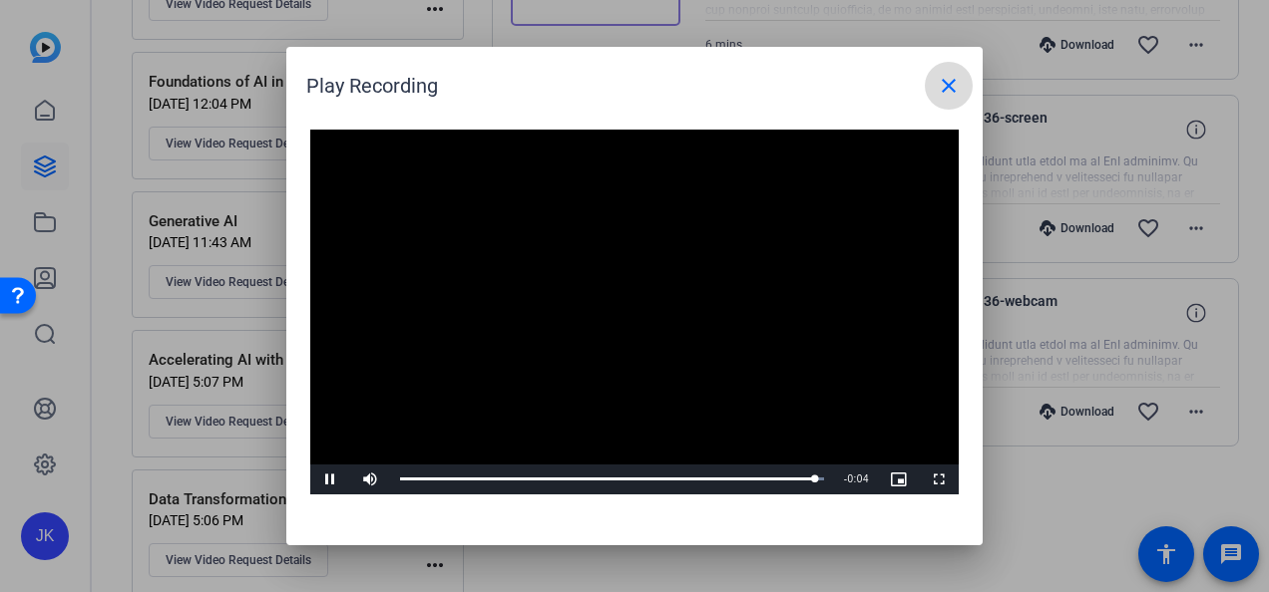
click at [953, 86] on mat-icon "close" at bounding box center [949, 86] width 24 height 24
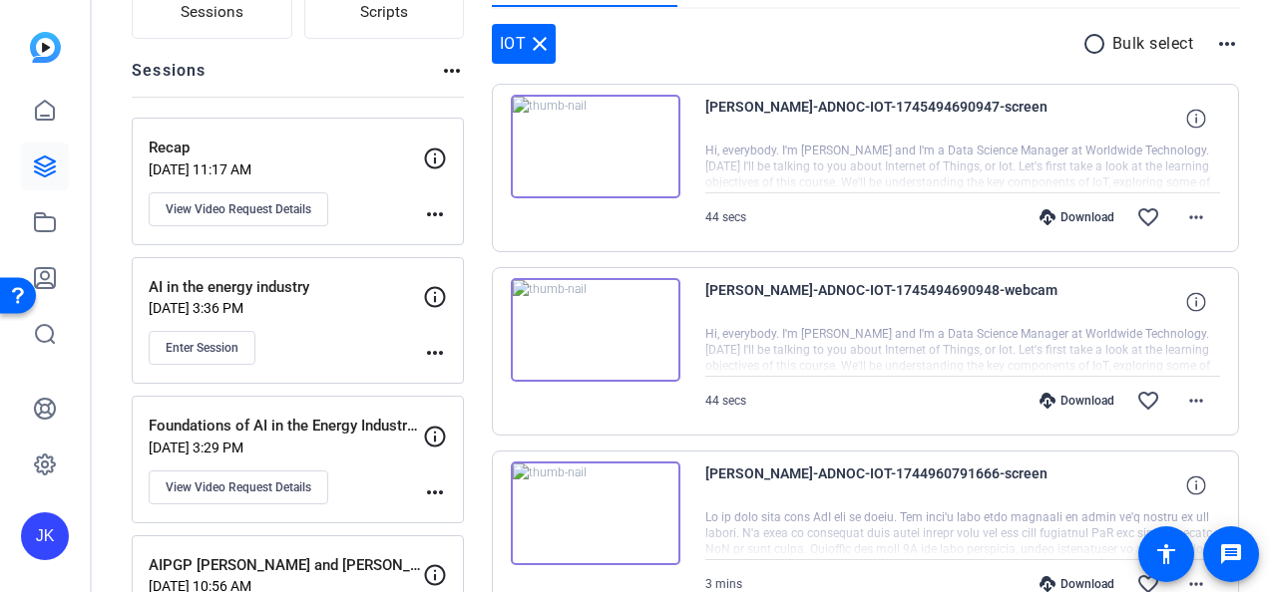
scroll to position [185, 0]
drag, startPoint x: 953, startPoint y: 86, endPoint x: 823, endPoint y: 116, distance: 134.0
click at [823, 116] on div "[PERSON_NAME]-ADNOC-IOT-1745494690947-screen Hi, everybody. I'm [PERSON_NAME] a…" at bounding box center [866, 169] width 748 height 169
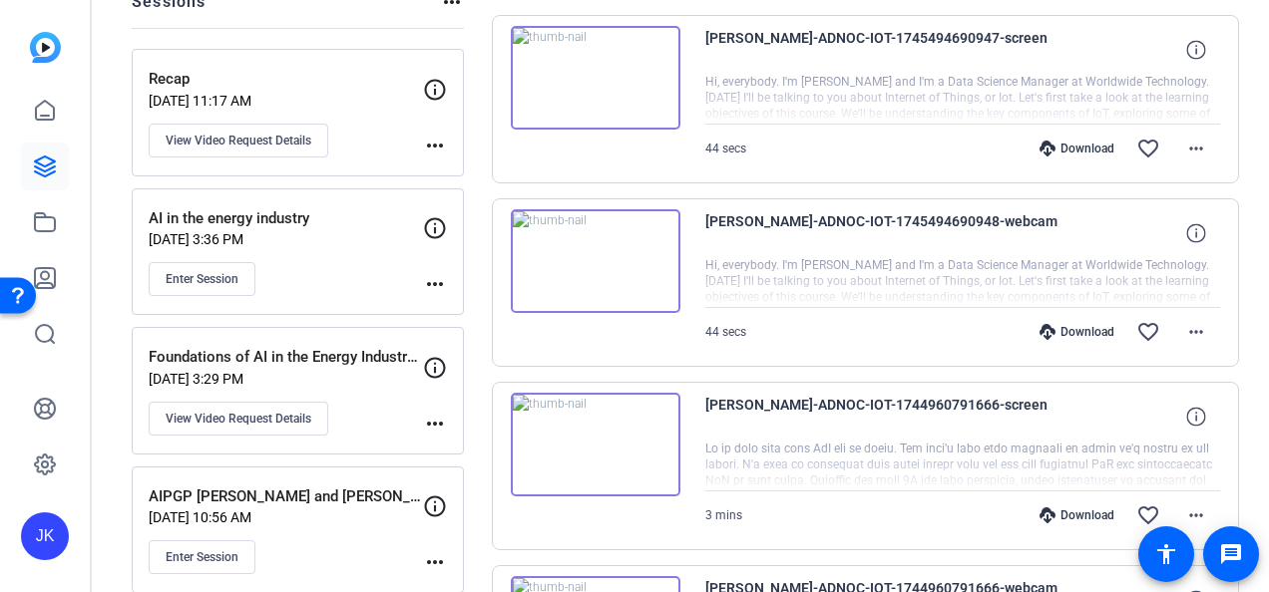
scroll to position [370, 0]
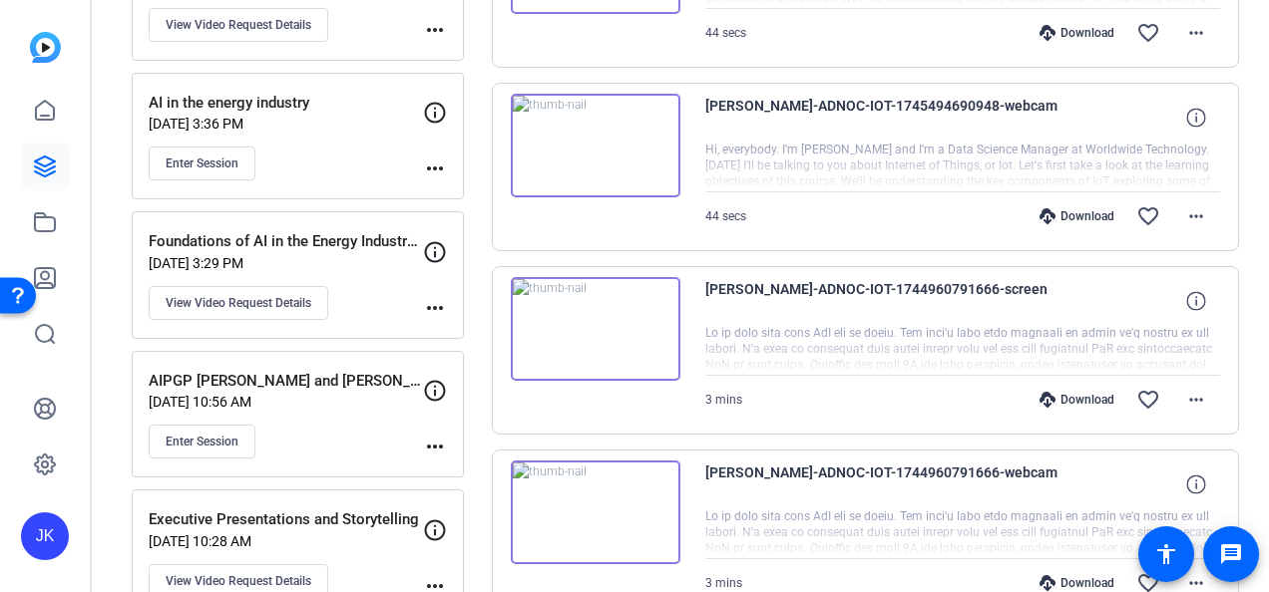
click at [601, 150] on img at bounding box center [596, 146] width 170 height 104
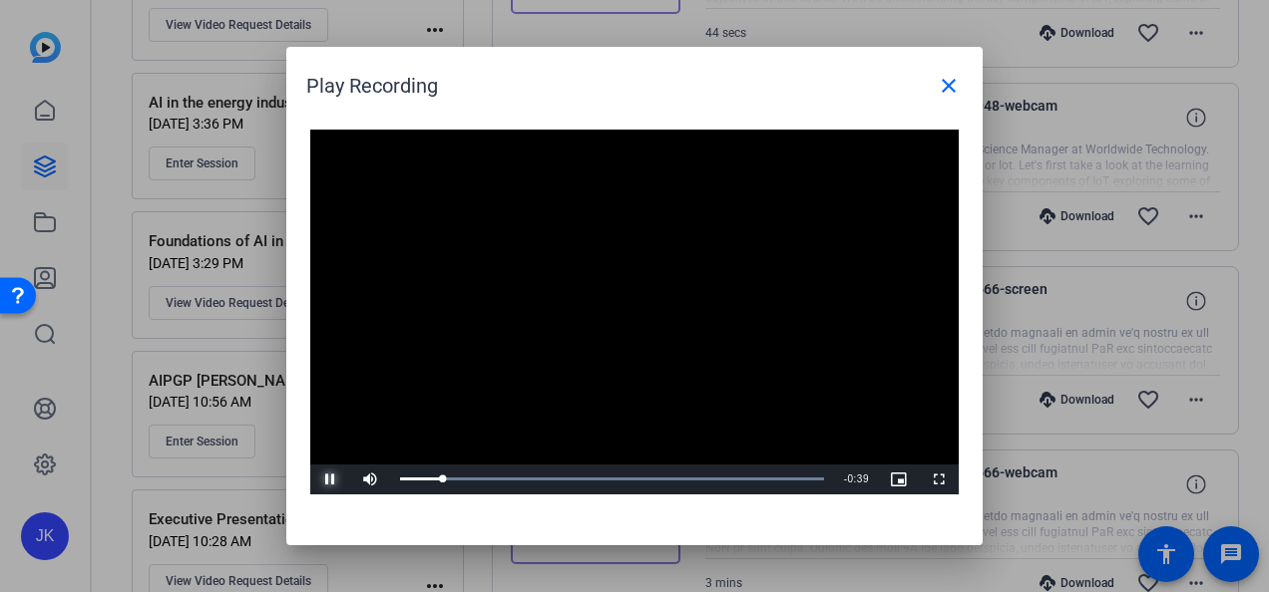
click at [325, 480] on span "Video Player" at bounding box center [330, 480] width 40 height 0
click at [949, 89] on mat-icon "close" at bounding box center [949, 86] width 24 height 24
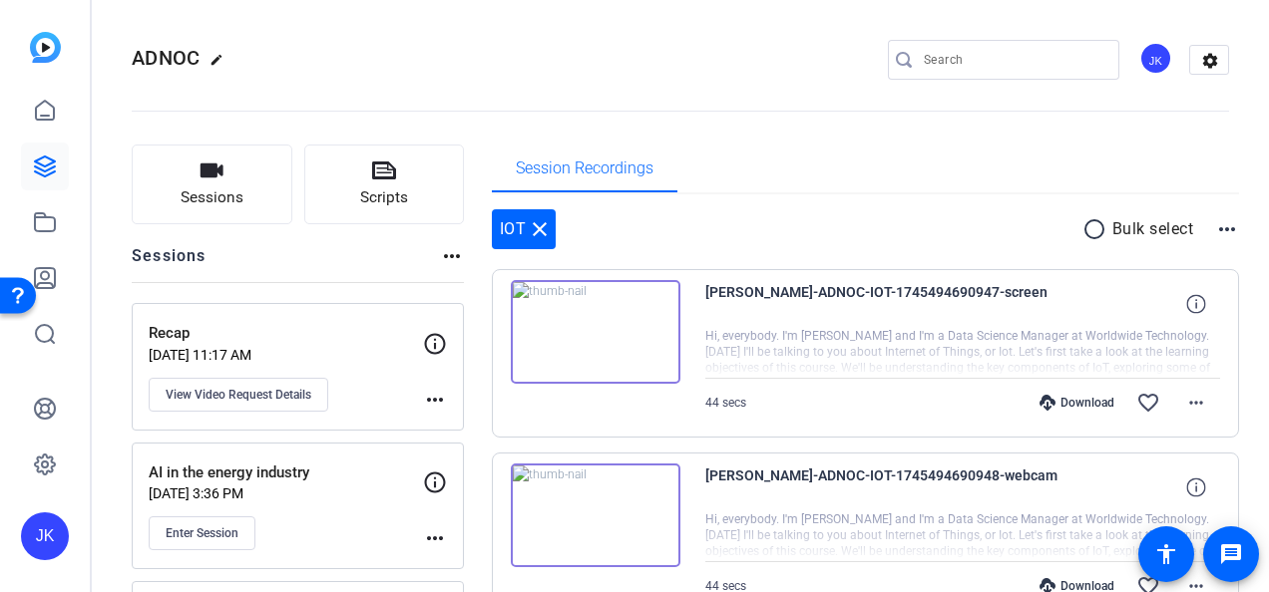
scroll to position [277, 0]
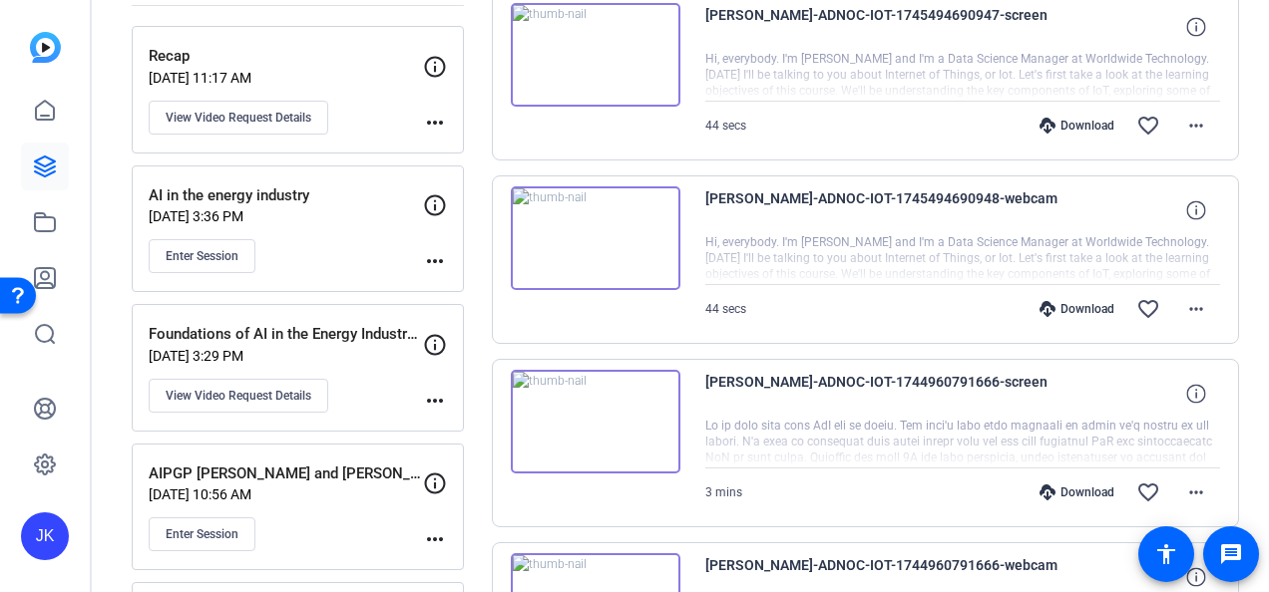
click at [1065, 307] on div "Download" at bounding box center [1076, 309] width 95 height 16
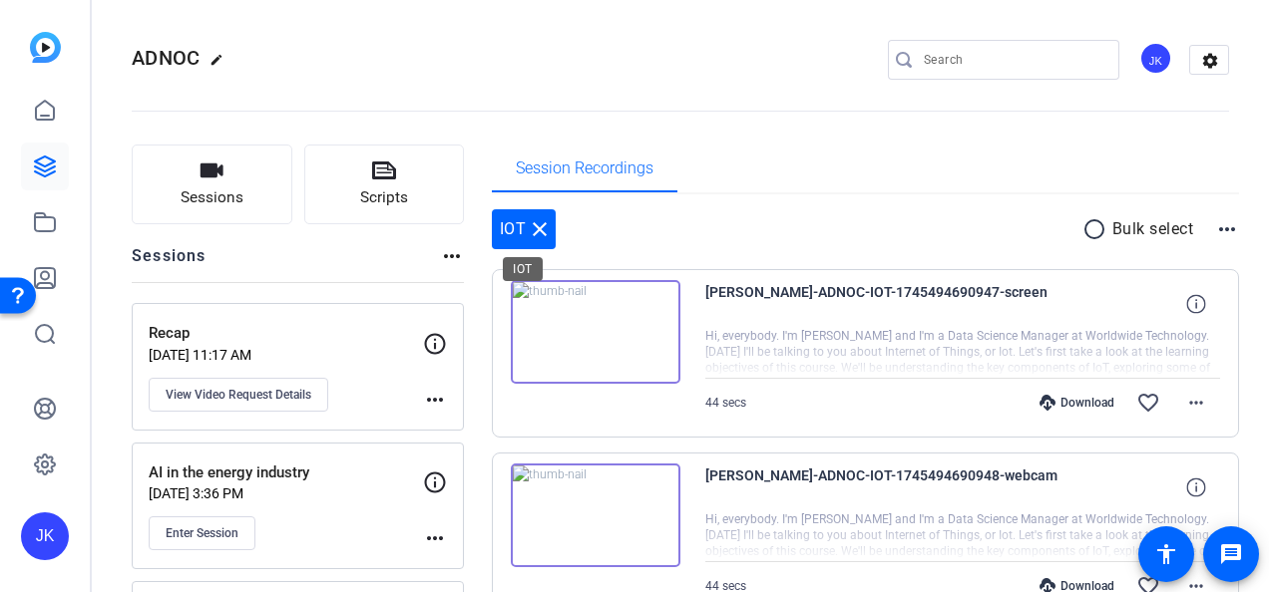
click at [535, 237] on mat-icon "close" at bounding box center [540, 229] width 24 height 24
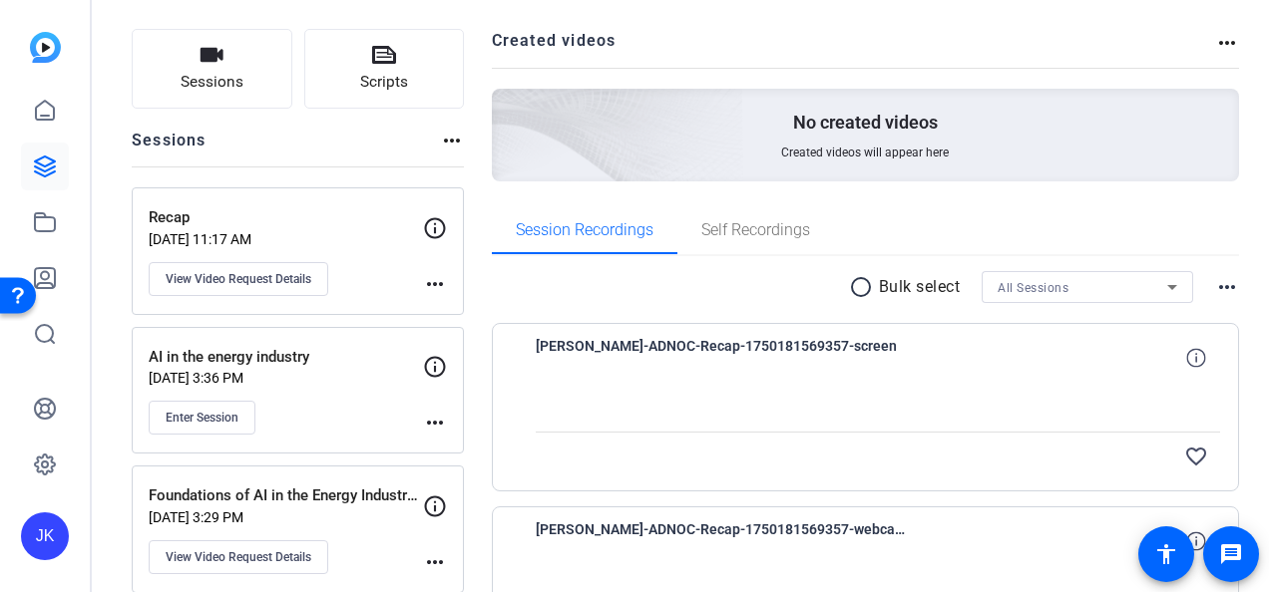
scroll to position [125, 0]
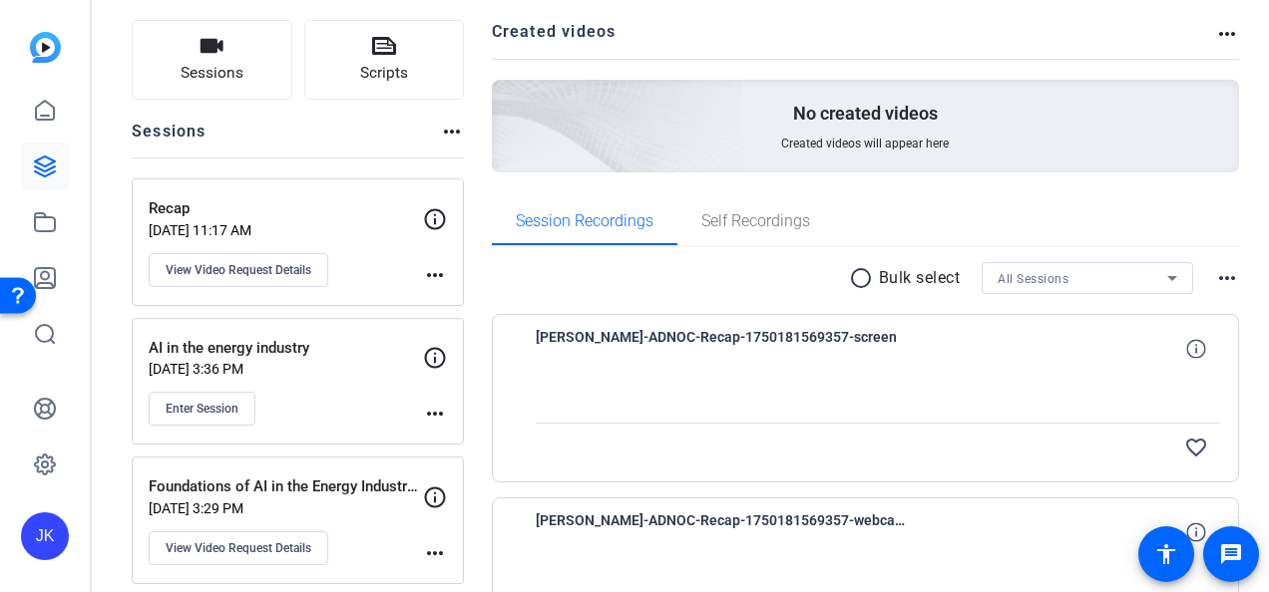
click at [1127, 262] on div "All Sessions" at bounding box center [1087, 278] width 180 height 32
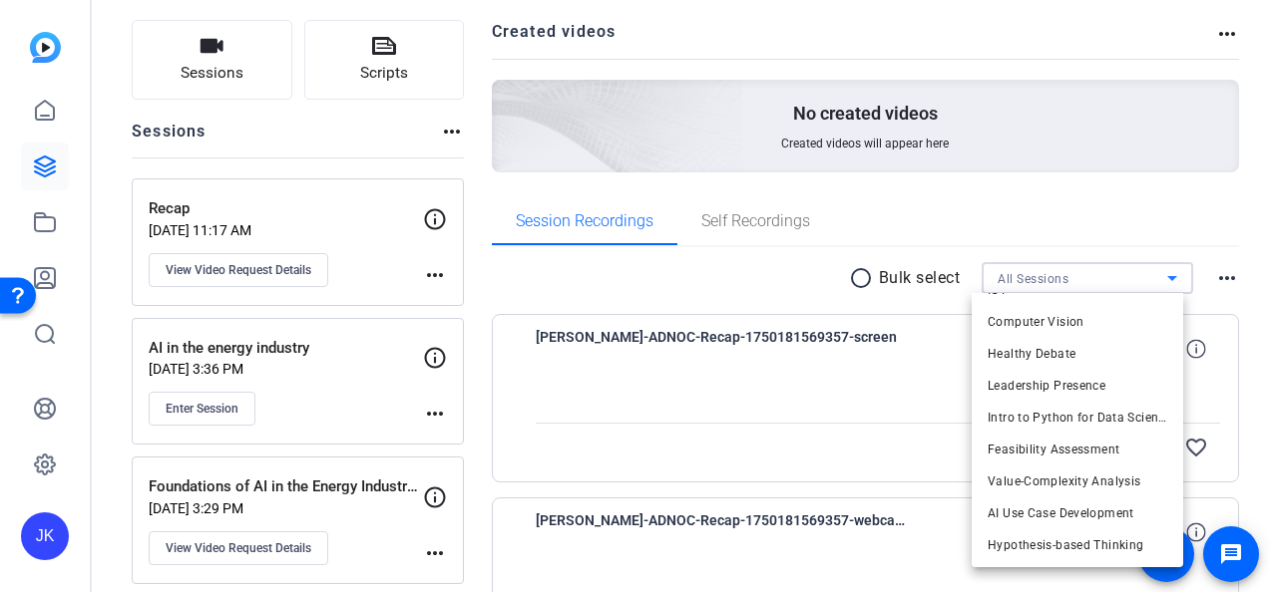
scroll to position [571, 0]
click at [1068, 328] on span "Computer Vision" at bounding box center [1035, 321] width 97 height 24
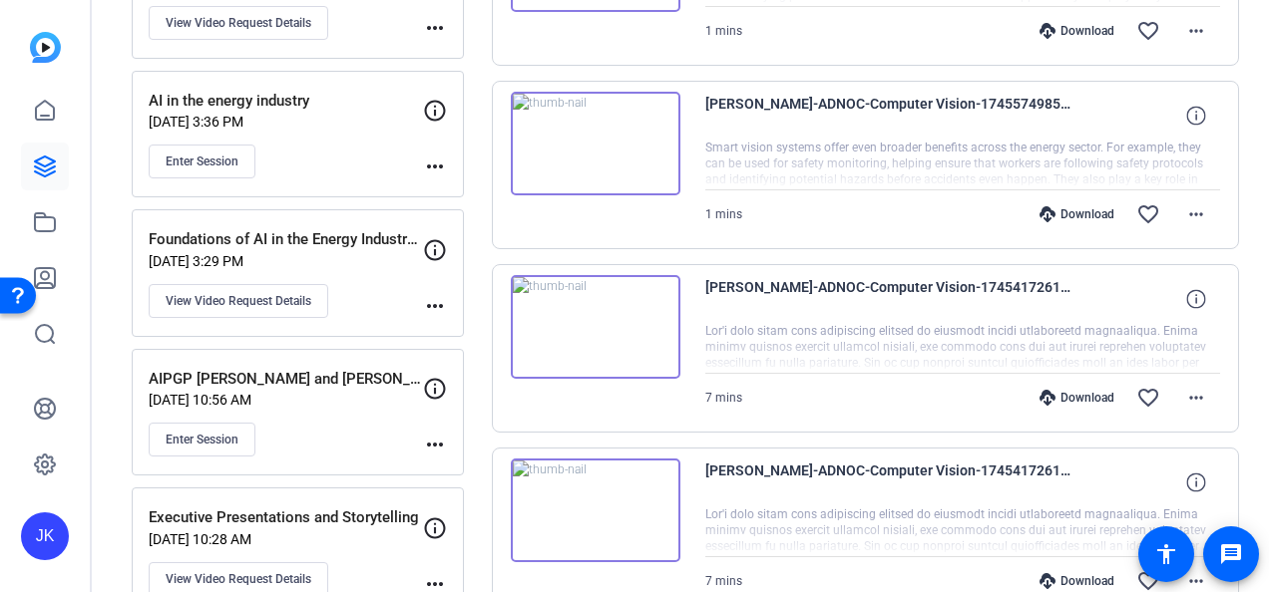
scroll to position [374, 0]
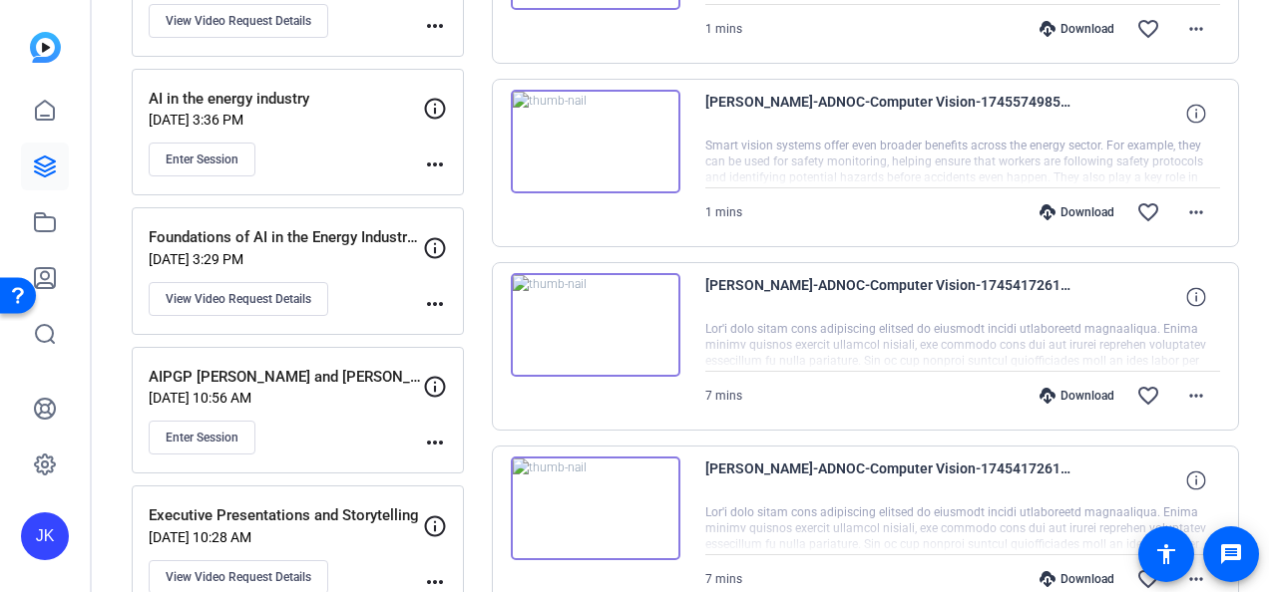
click at [588, 501] on img at bounding box center [596, 509] width 170 height 104
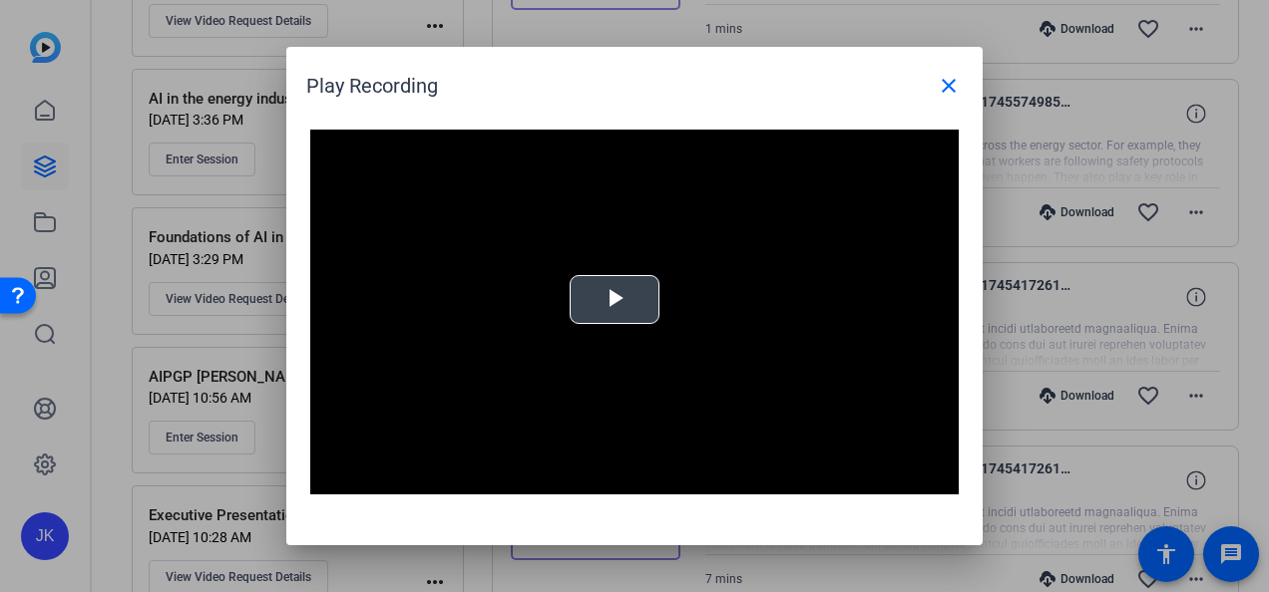
click at [614, 300] on span "Video Player" at bounding box center [614, 300] width 0 height 0
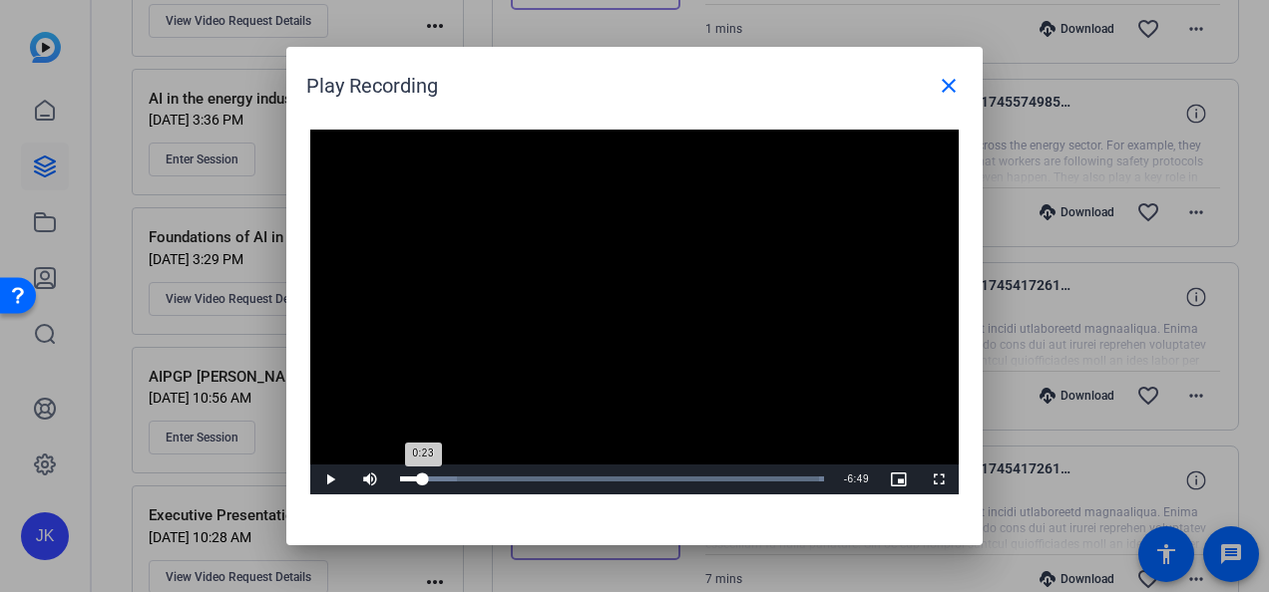
click at [423, 478] on div "Loaded : 100.00% 0:23 0:23" at bounding box center [612, 479] width 424 height 5
click at [329, 480] on span "Video Player" at bounding box center [330, 480] width 40 height 0
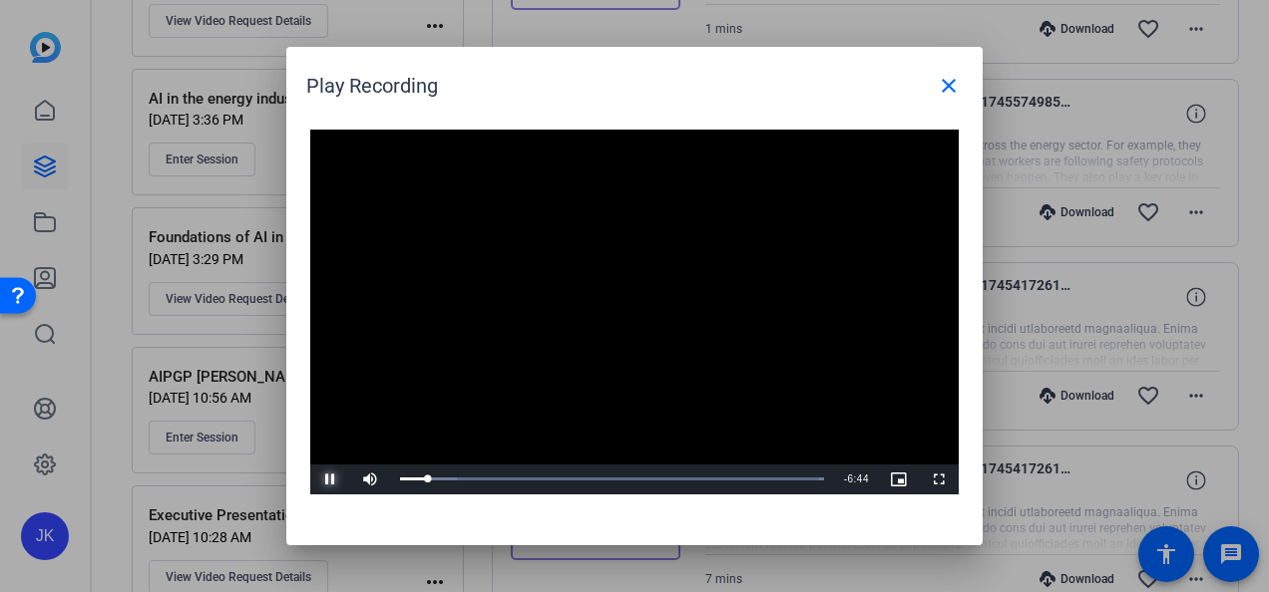
click at [329, 480] on span "Video Player" at bounding box center [330, 480] width 40 height 0
drag, startPoint x: 425, startPoint y: 484, endPoint x: 531, endPoint y: 488, distance: 105.8
click at [531, 488] on div "Loaded : 100.00% 2:12 2:13" at bounding box center [612, 480] width 444 height 30
click at [546, 479] on div "Loaded : 100.00% 2:28 2:13" at bounding box center [612, 479] width 424 height 5
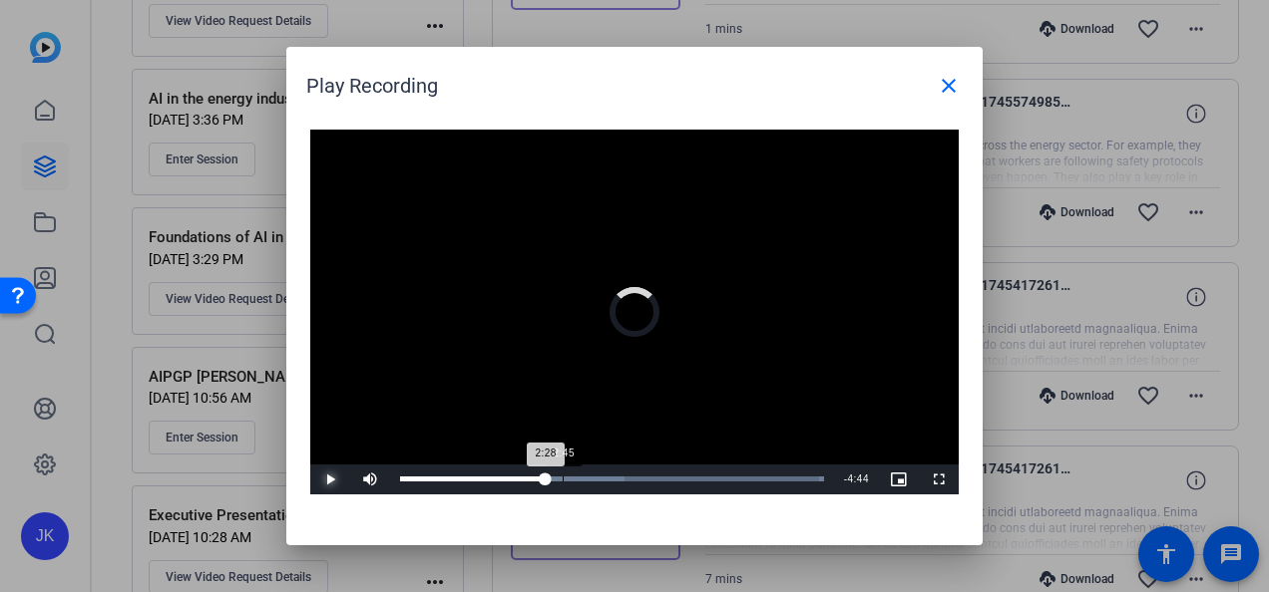
click at [563, 478] on div "Loaded : 100.00% 2:45 2:28" at bounding box center [612, 479] width 424 height 5
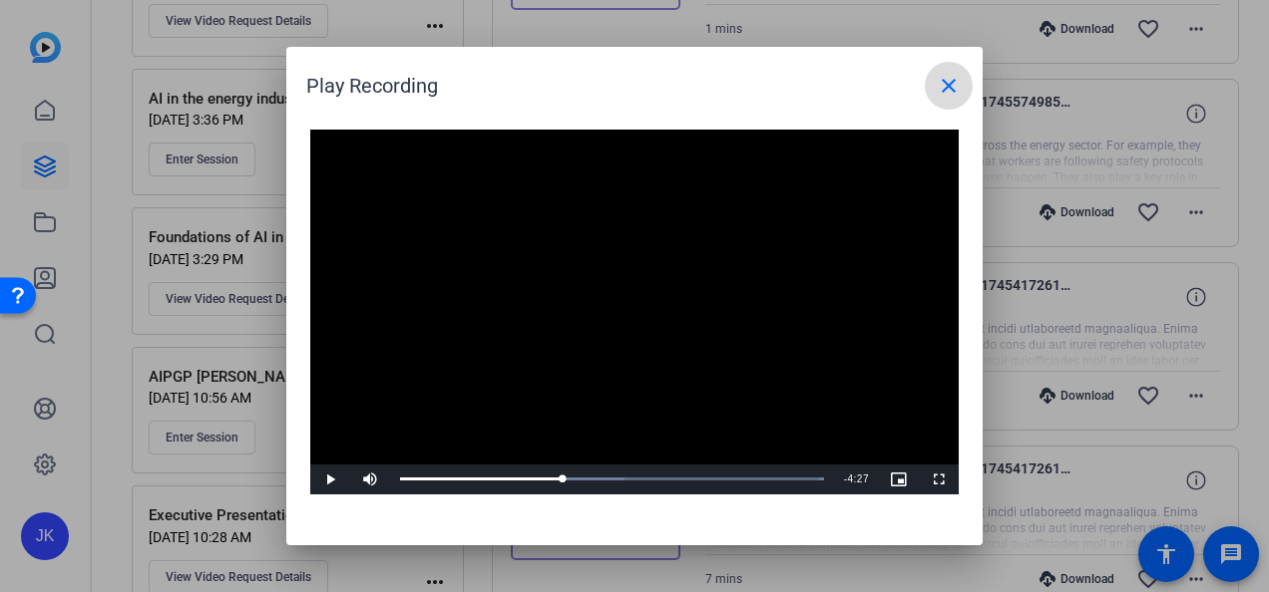
click at [948, 81] on mat-icon "close" at bounding box center [949, 86] width 24 height 24
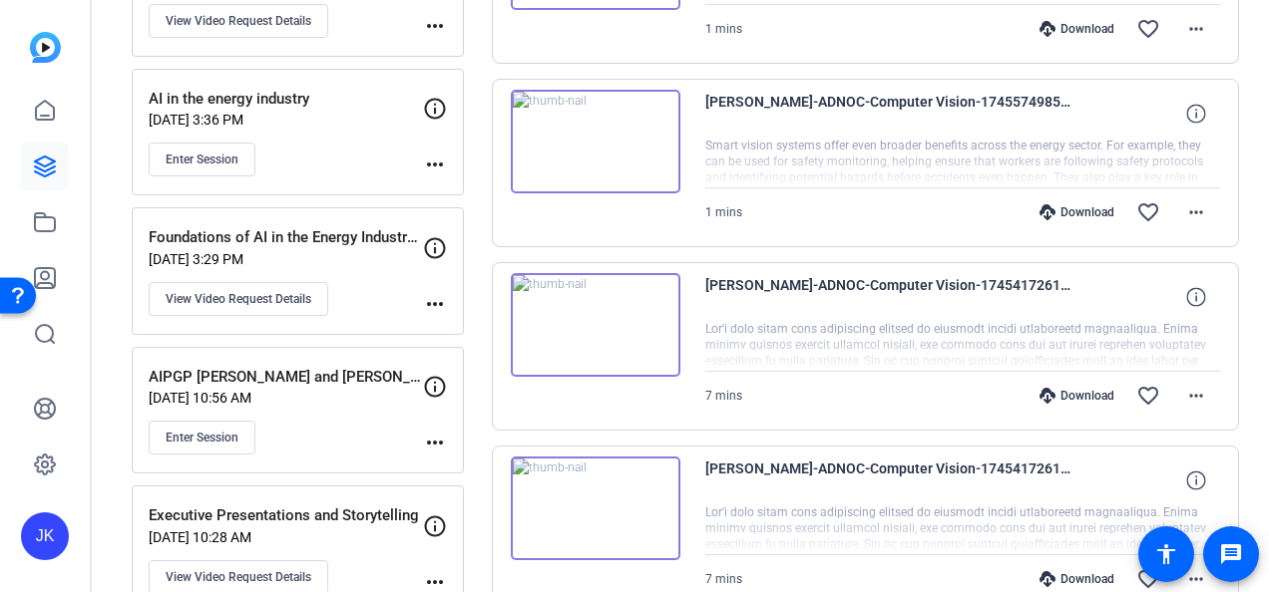
scroll to position [0, 0]
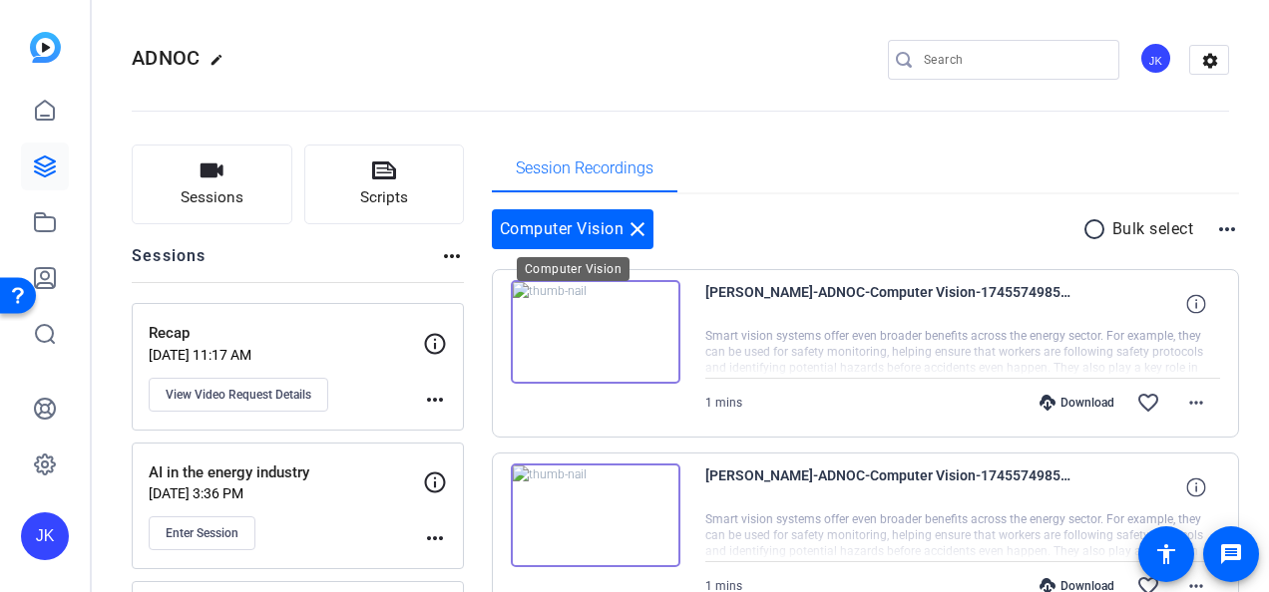
click at [648, 221] on mat-icon "close" at bounding box center [637, 229] width 24 height 24
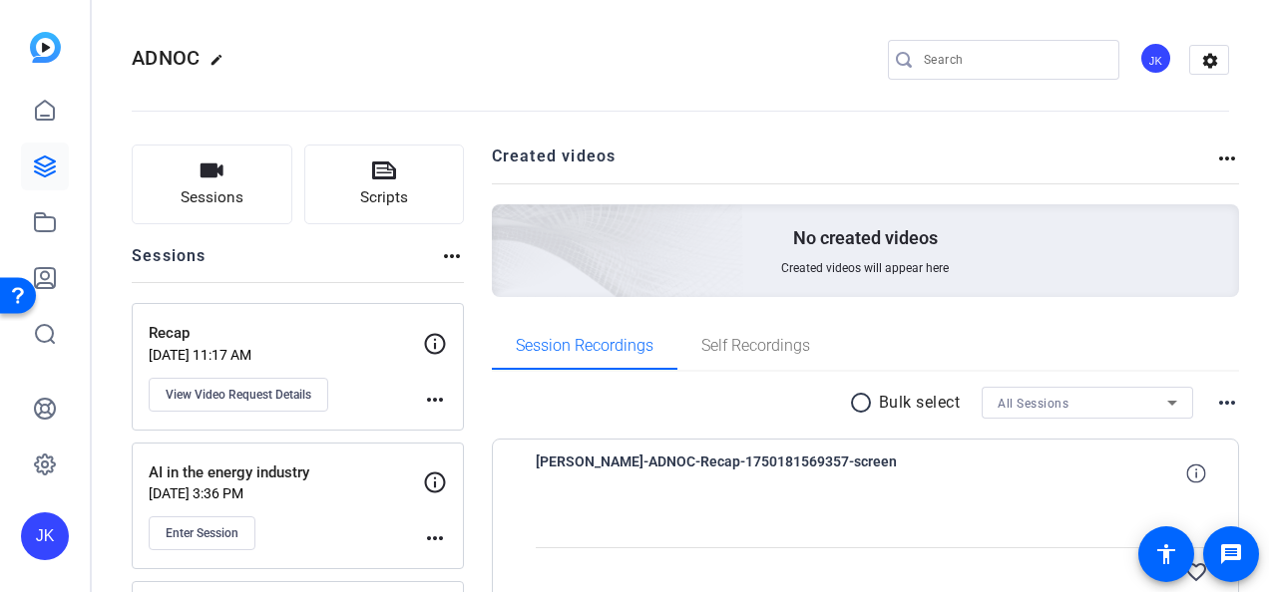
scroll to position [174, 0]
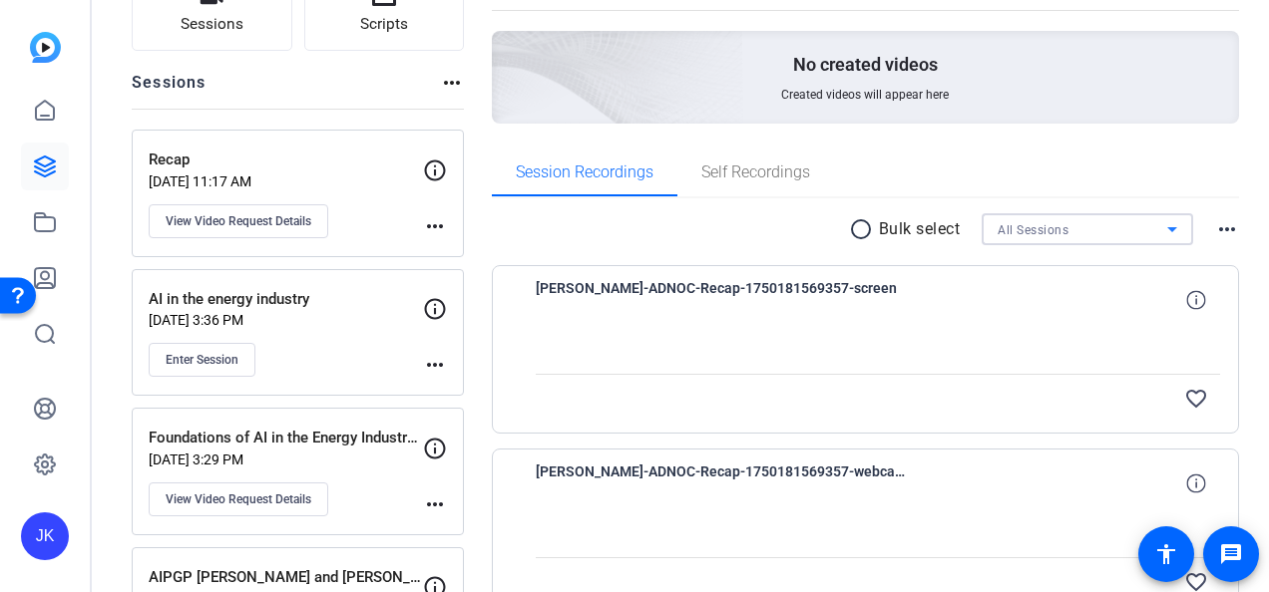
click at [1160, 231] on icon at bounding box center [1172, 229] width 24 height 24
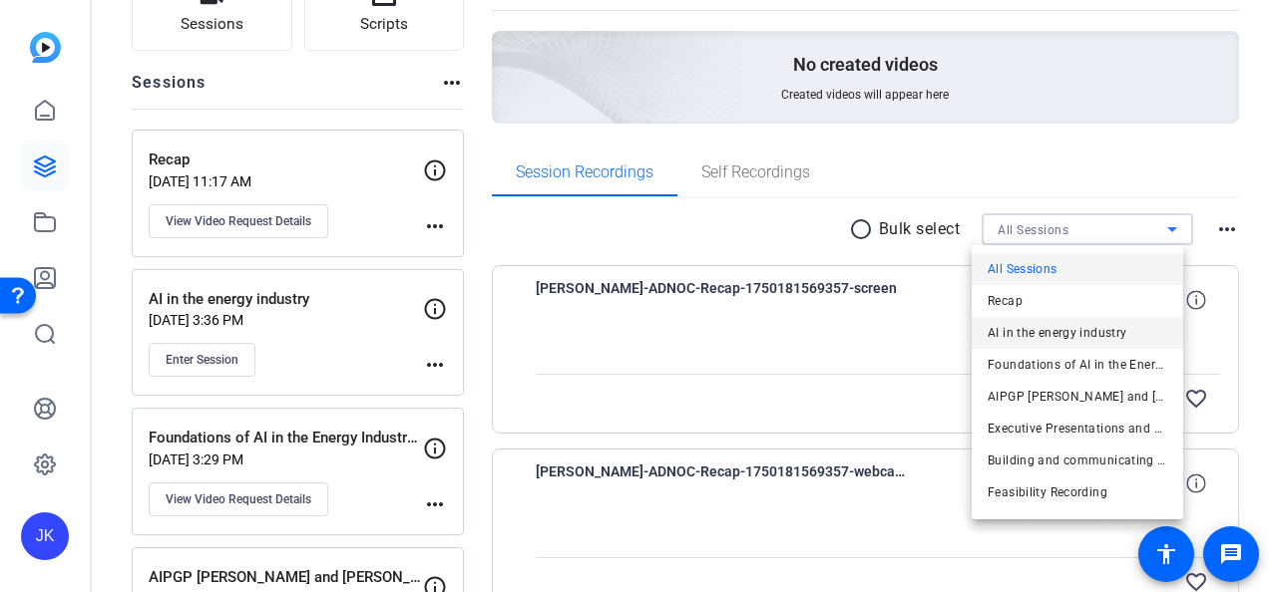
click at [1071, 334] on span "AI in the energy industry" at bounding box center [1056, 333] width 139 height 24
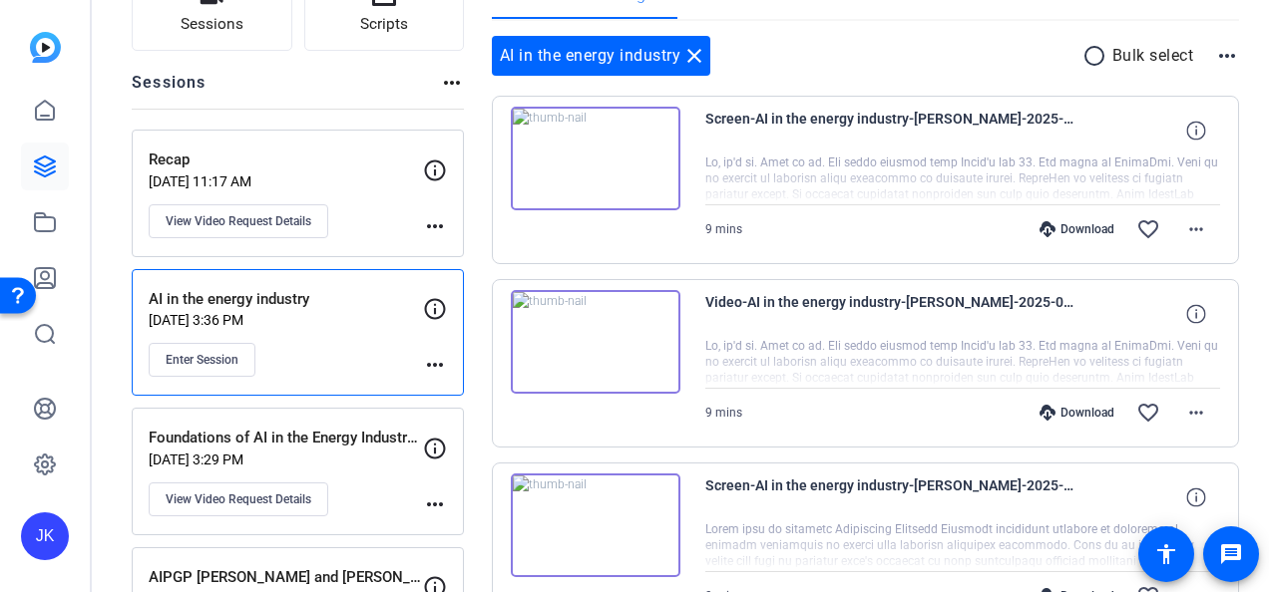
scroll to position [0, 0]
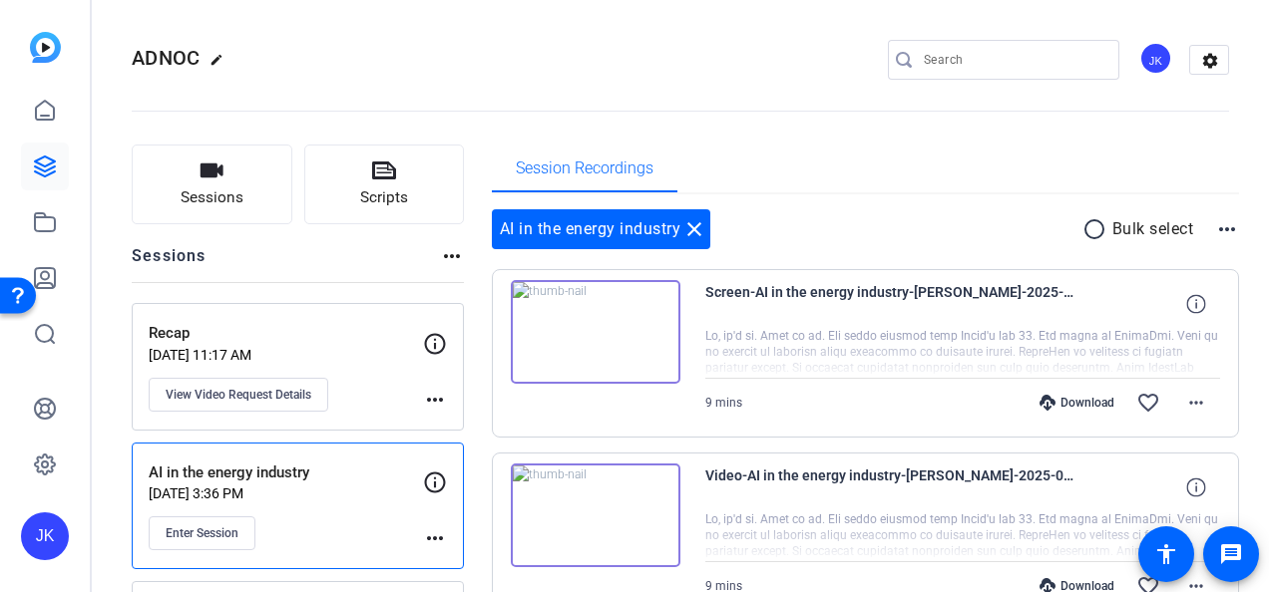
click at [1220, 229] on mat-icon "more_horiz" at bounding box center [1227, 229] width 24 height 24
click at [696, 220] on div at bounding box center [634, 296] width 1269 height 592
click at [694, 223] on mat-icon "close" at bounding box center [694, 229] width 24 height 24
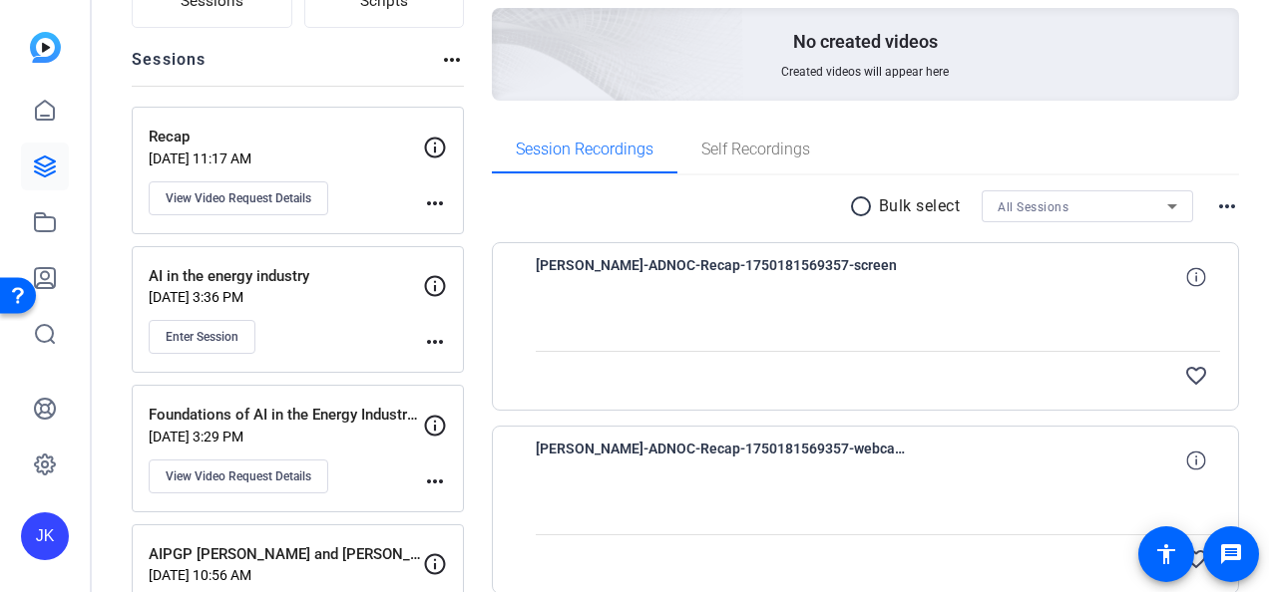
scroll to position [199, 0]
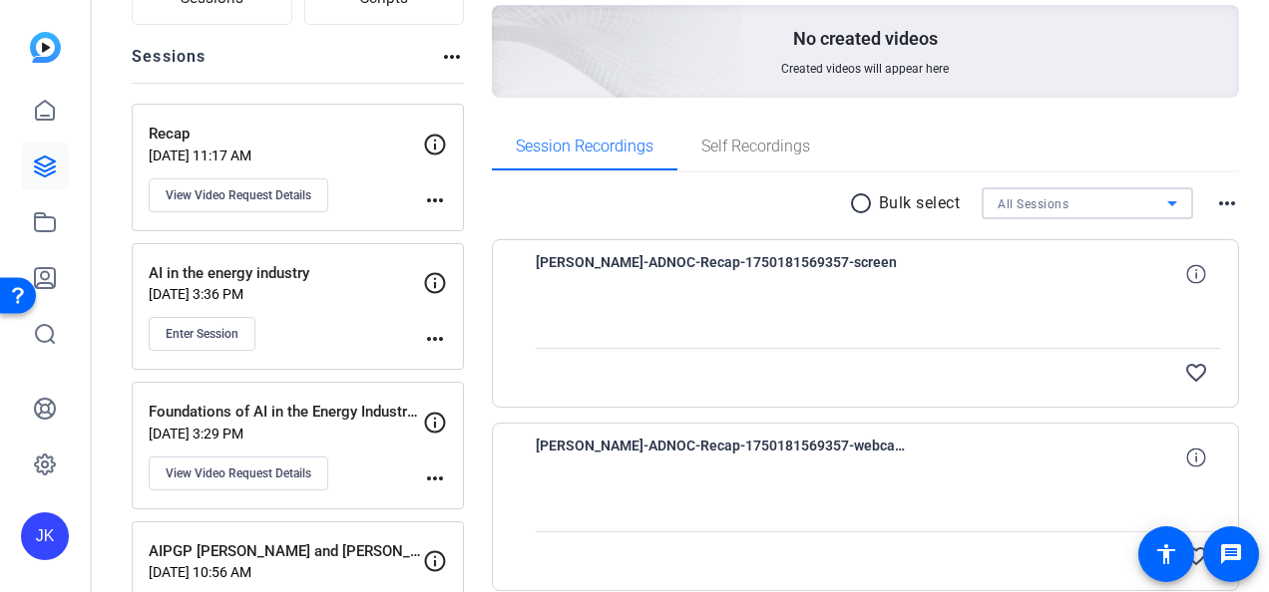
click at [997, 204] on span "All Sessions" at bounding box center [1032, 204] width 71 height 14
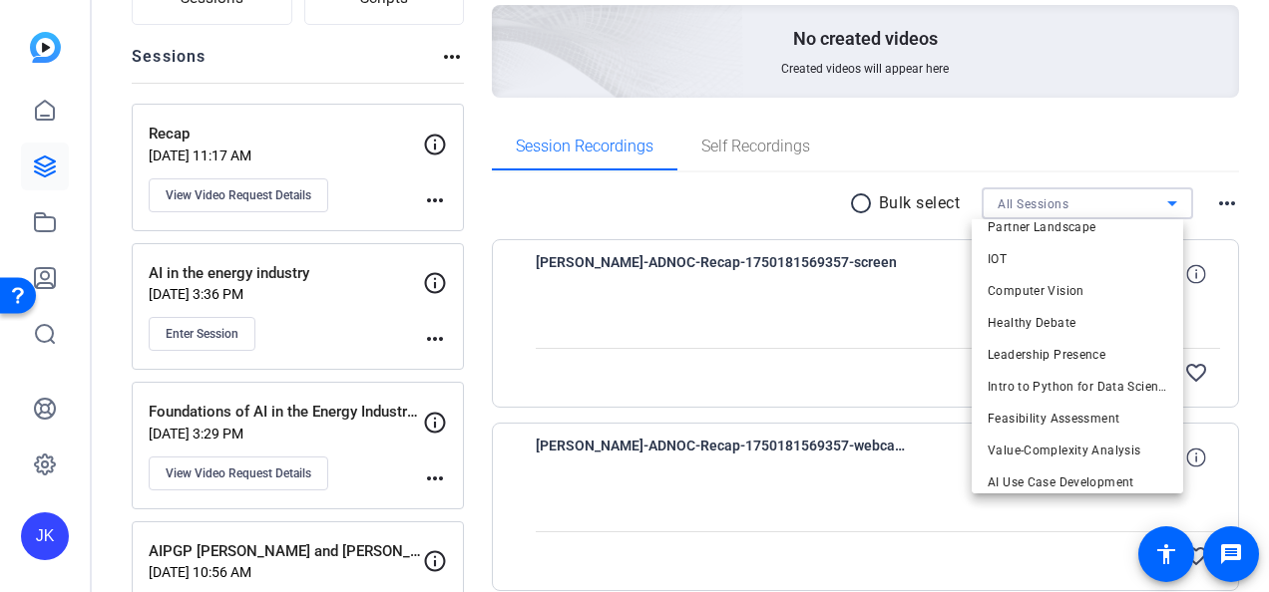
scroll to position [571, 0]
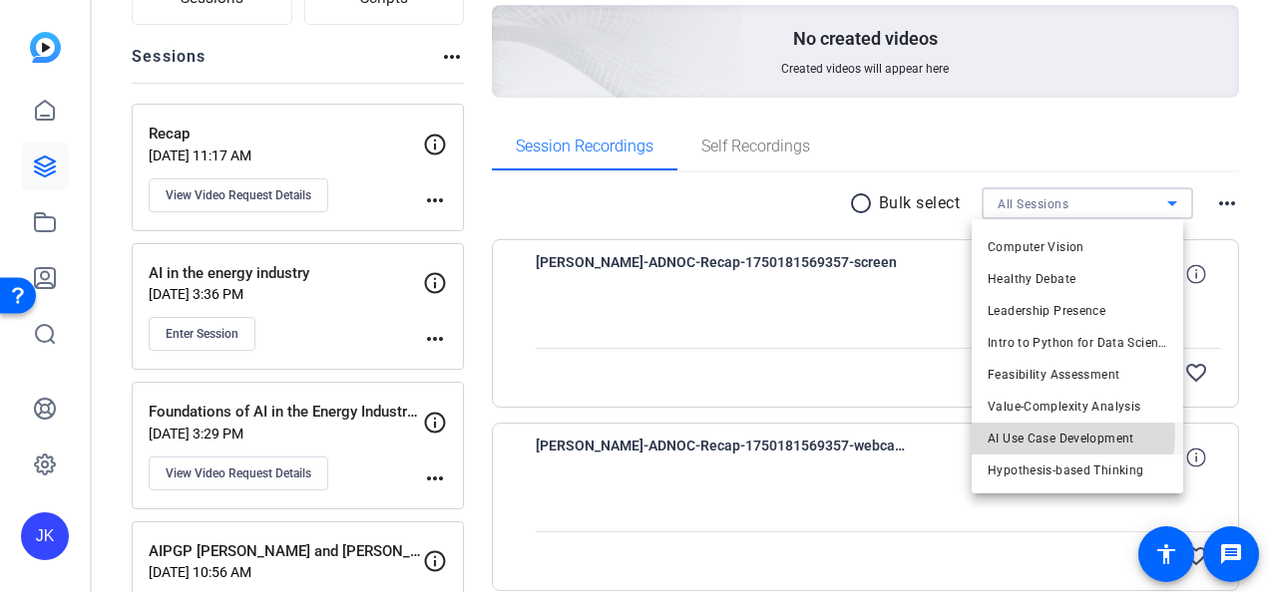
click at [1056, 434] on span "AI Use Case Development" at bounding box center [1060, 439] width 147 height 24
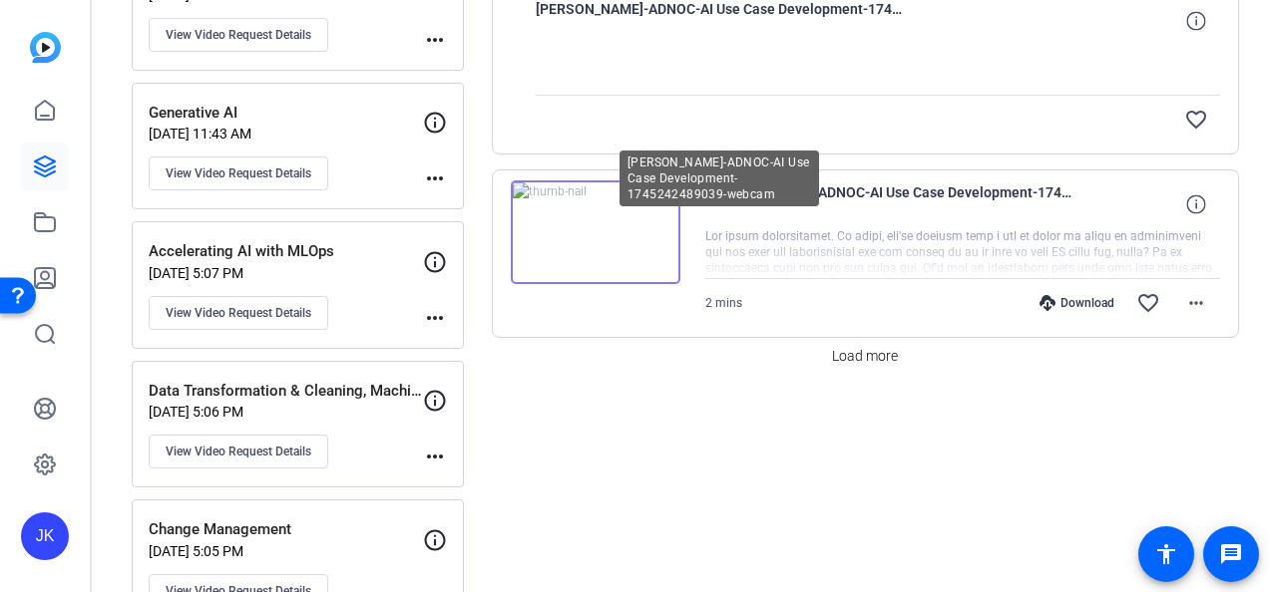
scroll to position [1757, 0]
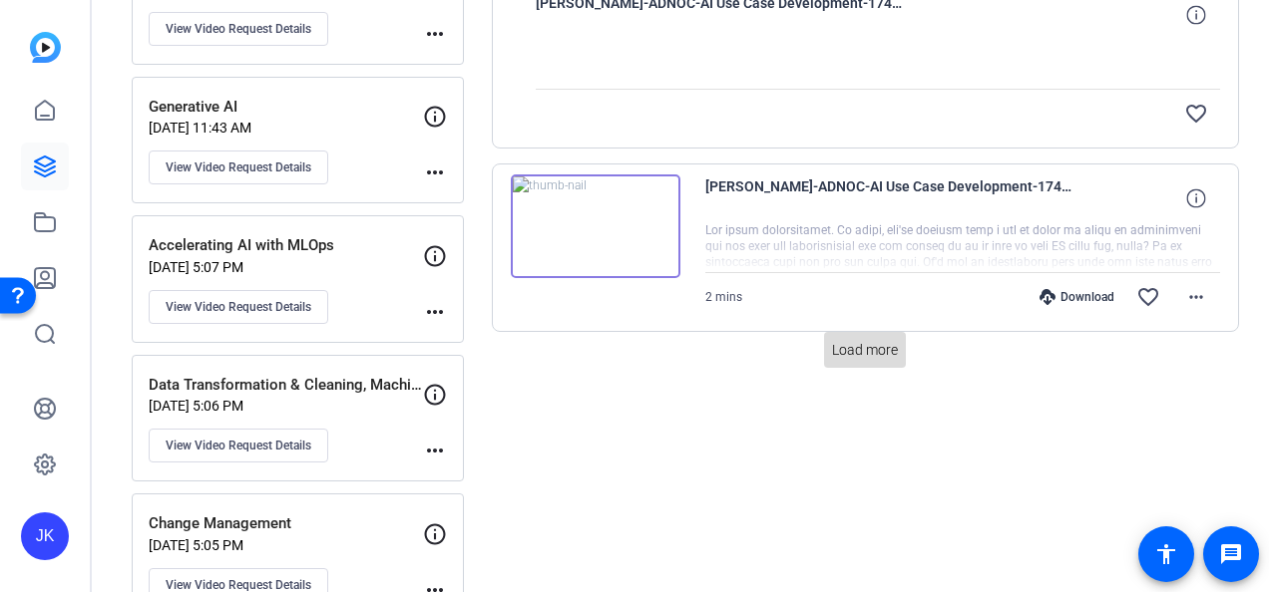
click at [841, 340] on span "Load more" at bounding box center [865, 350] width 66 height 21
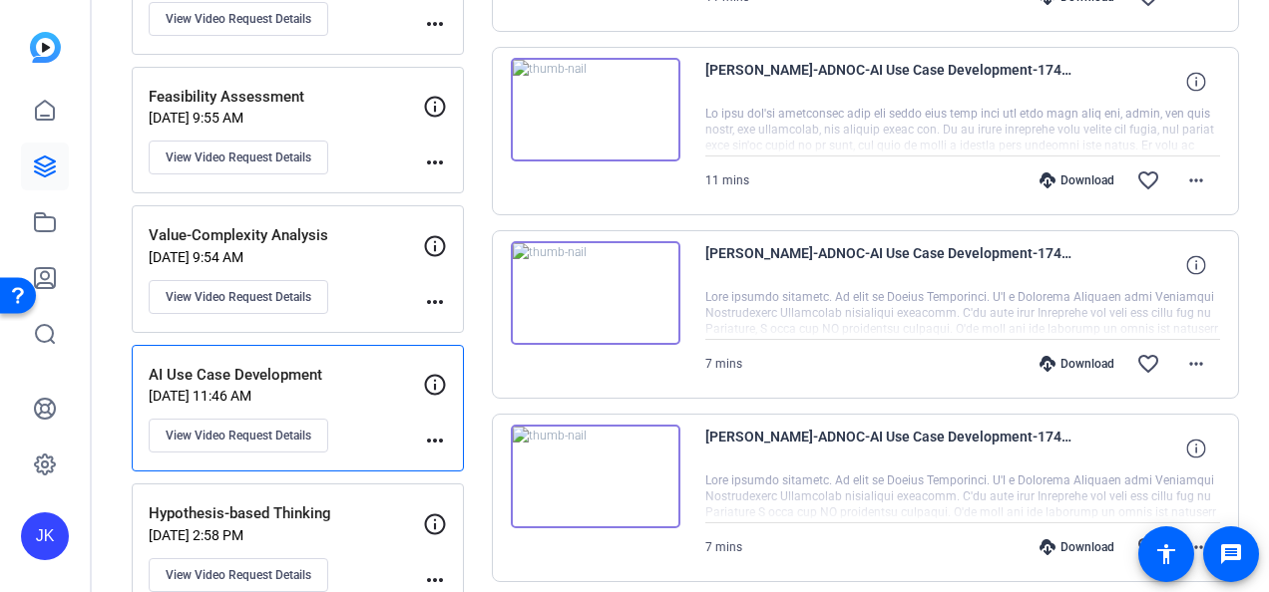
scroll to position [3219, 0]
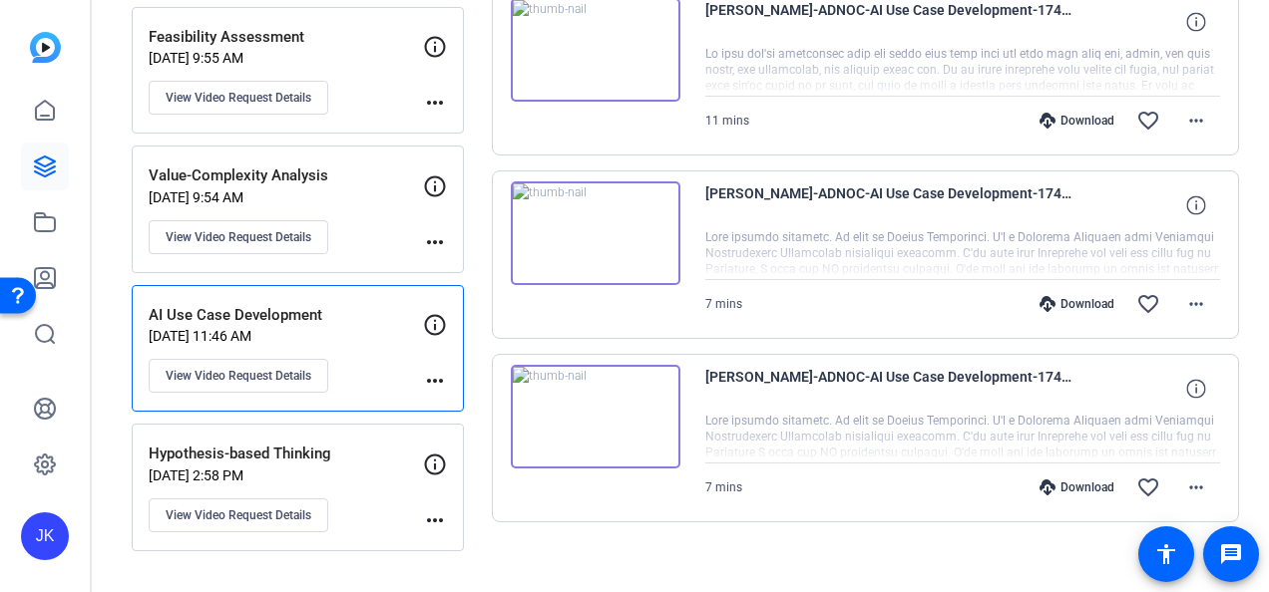
click at [596, 400] on img at bounding box center [596, 417] width 170 height 104
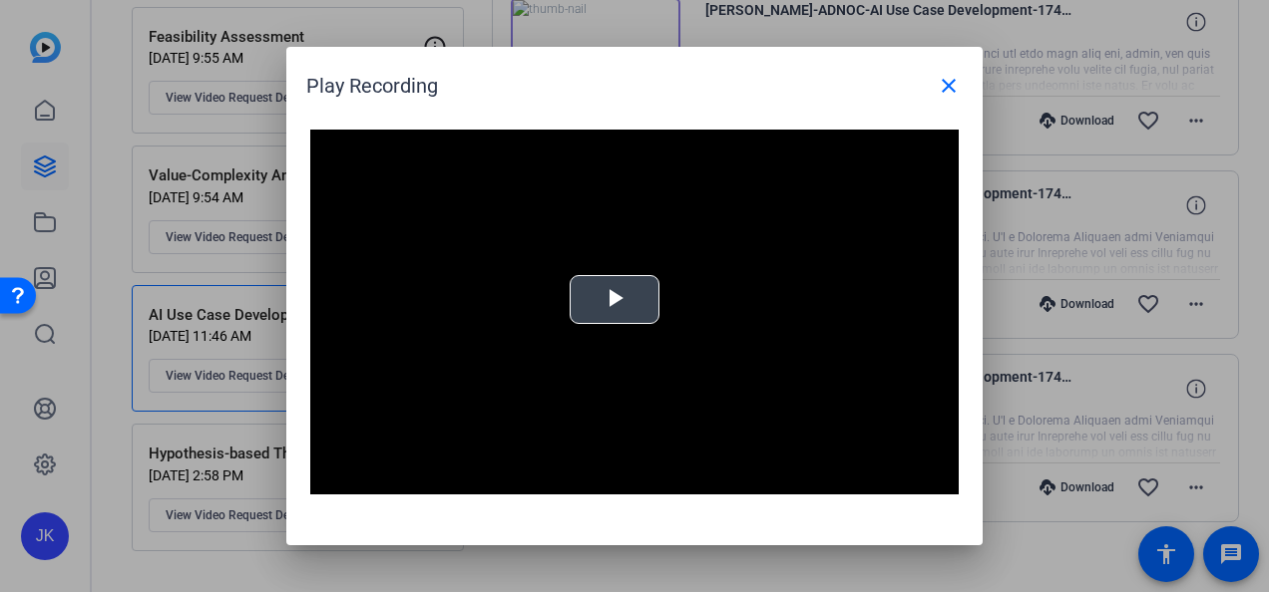
click at [614, 300] on span "Video Player" at bounding box center [614, 300] width 0 height 0
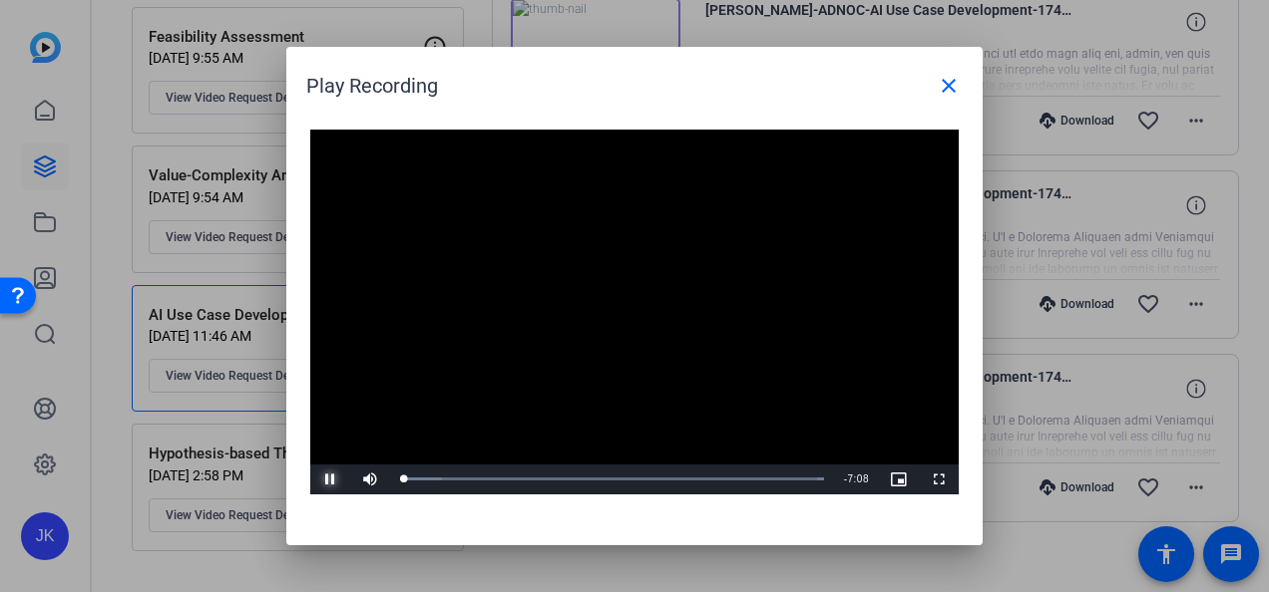
click at [331, 480] on span "Video Player" at bounding box center [330, 480] width 40 height 0
click at [426, 475] on div "Loaded : 100.00% 0:28 0:26" at bounding box center [612, 480] width 444 height 30
click at [447, 477] on div "Loaded : 100.00% 0:46 0:47" at bounding box center [612, 479] width 424 height 5
click at [465, 479] on div "Loaded : 100.00% 1:04 0:47" at bounding box center [612, 479] width 424 height 5
click at [487, 479] on div "1:28" at bounding box center [487, 479] width 1 height 5
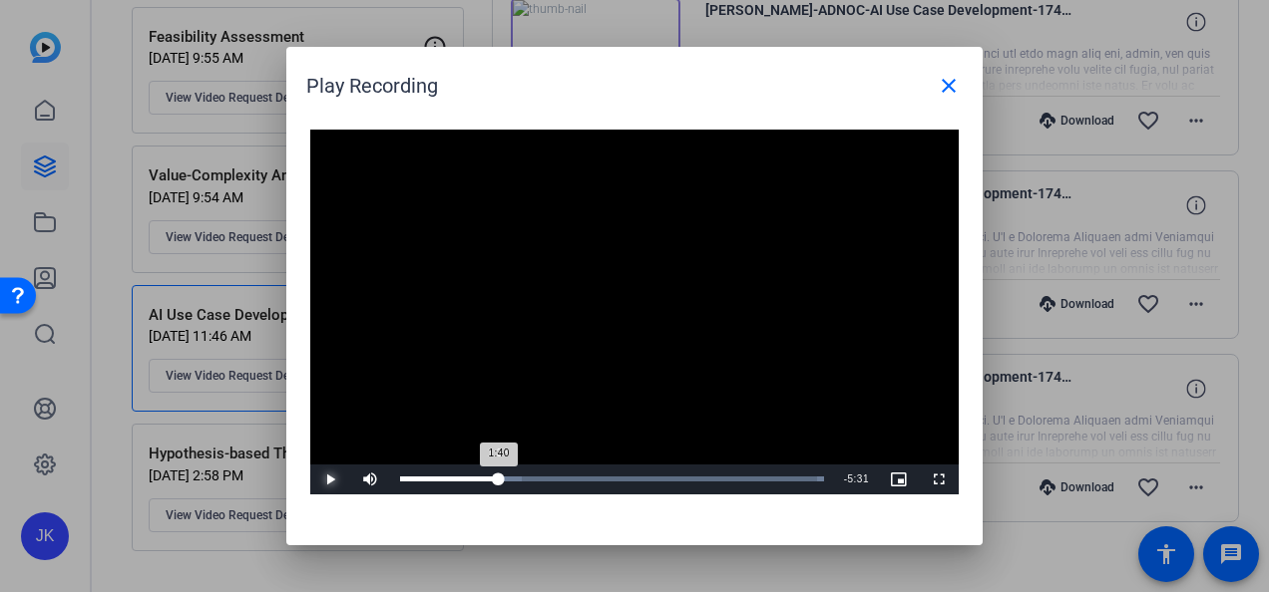
click at [499, 479] on div "Loaded : 100.00% 1:38 1:40" at bounding box center [612, 479] width 424 height 5
click at [534, 477] on div "Loaded : 100.00% 2:16 2:16" at bounding box center [612, 479] width 424 height 5
click at [944, 80] on mat-icon "close" at bounding box center [949, 86] width 24 height 24
